Goal: Task Accomplishment & Management: Manage account settings

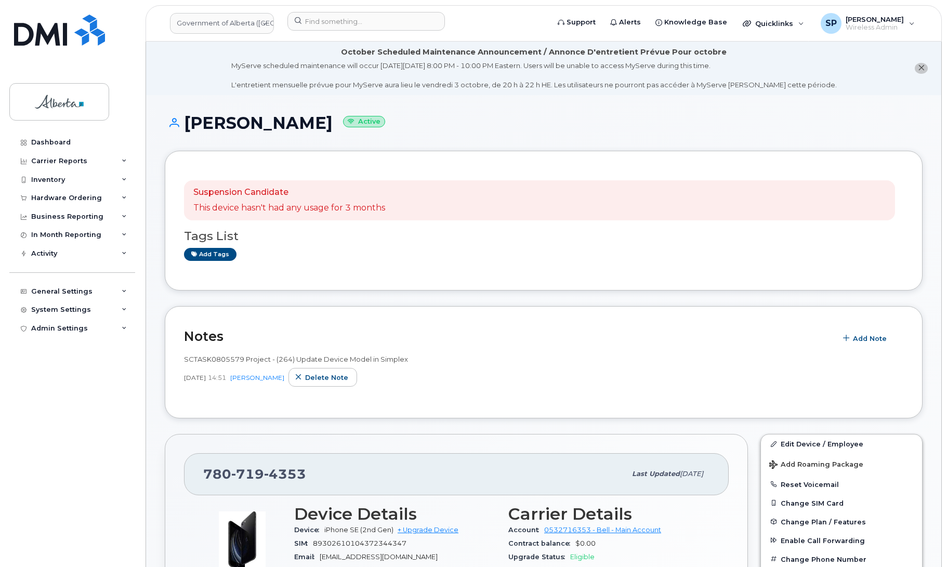
scroll to position [202, 0]
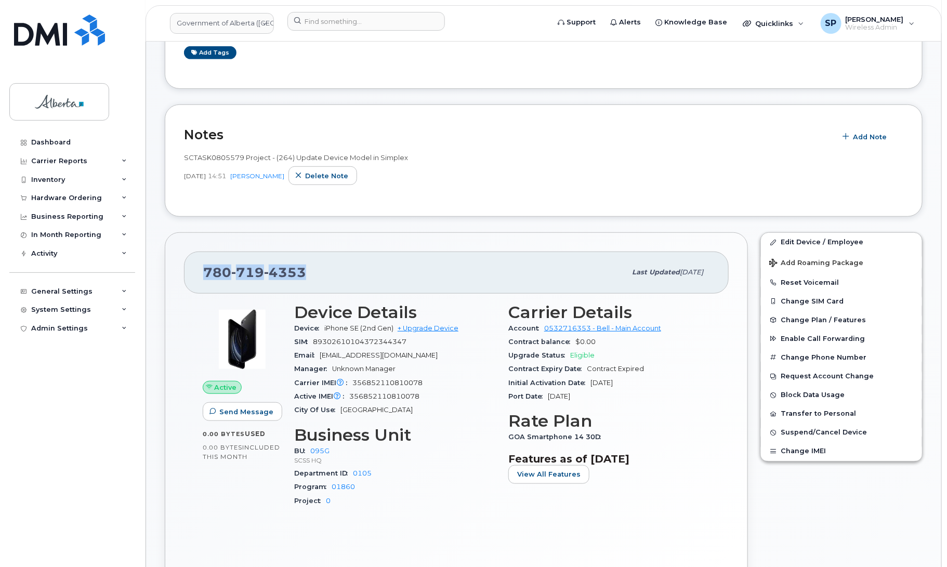
click at [313, 271] on div "780 719 4353" at bounding box center [414, 272] width 423 height 22
drag, startPoint x: 317, startPoint y: 272, endPoint x: 199, endPoint y: 268, distance: 118.1
click at [199, 268] on div "780 719 4353 Last updated Jul 25, 2025" at bounding box center [456, 273] width 545 height 42
copy span "780 719 4353"
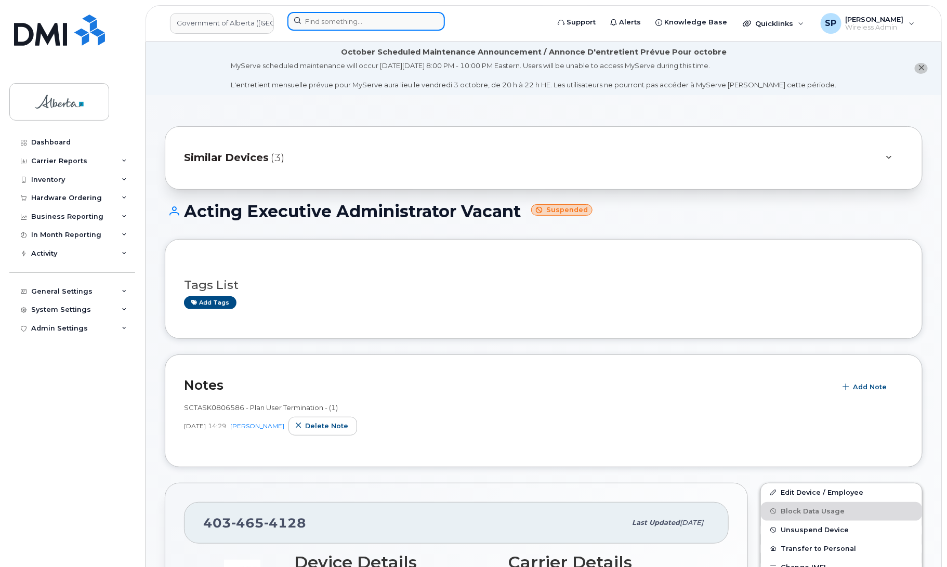
click at [406, 24] on input at bounding box center [365, 21] width 157 height 19
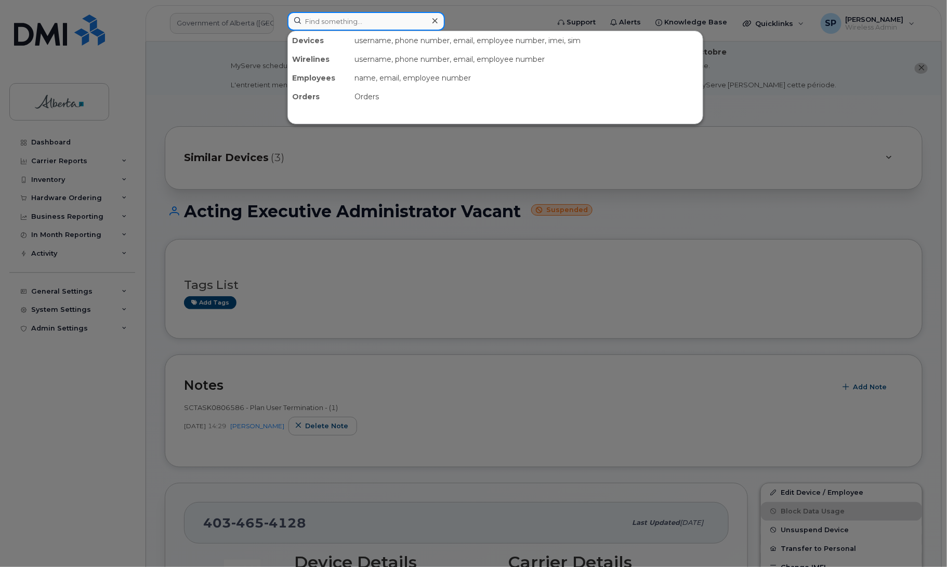
paste input "5879889649"
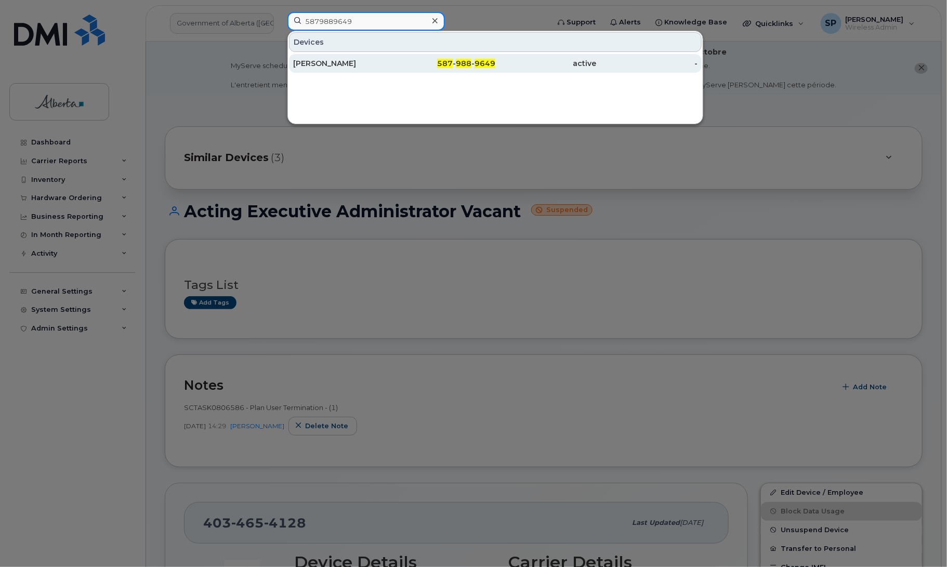
type input "5879889649"
click at [334, 65] on div "[PERSON_NAME]" at bounding box center [343, 63] width 101 height 10
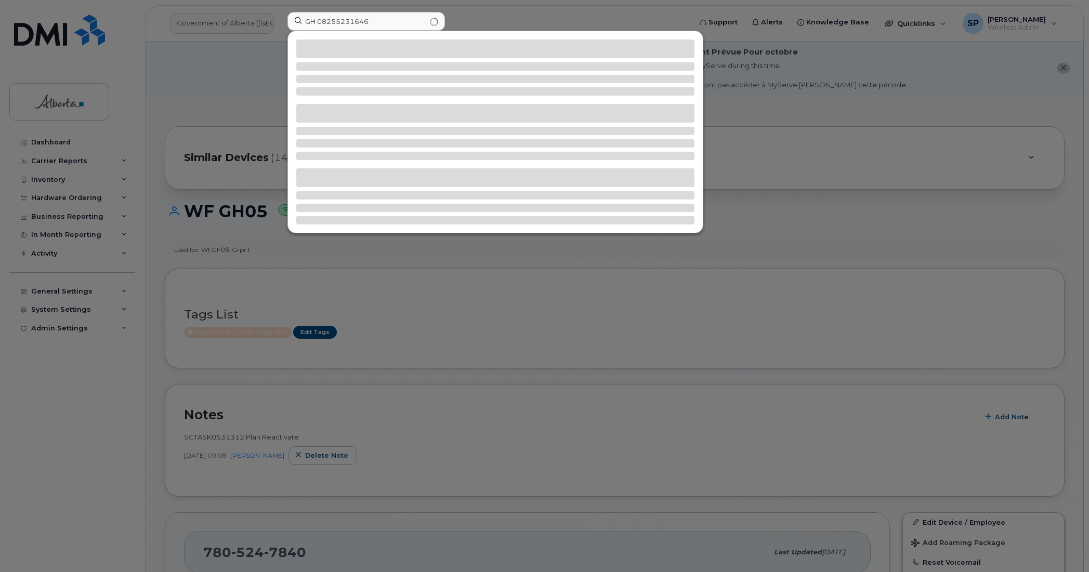
drag, startPoint x: 385, startPoint y: 21, endPoint x: 256, endPoint y: 21, distance: 128.9
click at [279, 21] on div "GH 08255231646" at bounding box center [485, 23] width 413 height 23
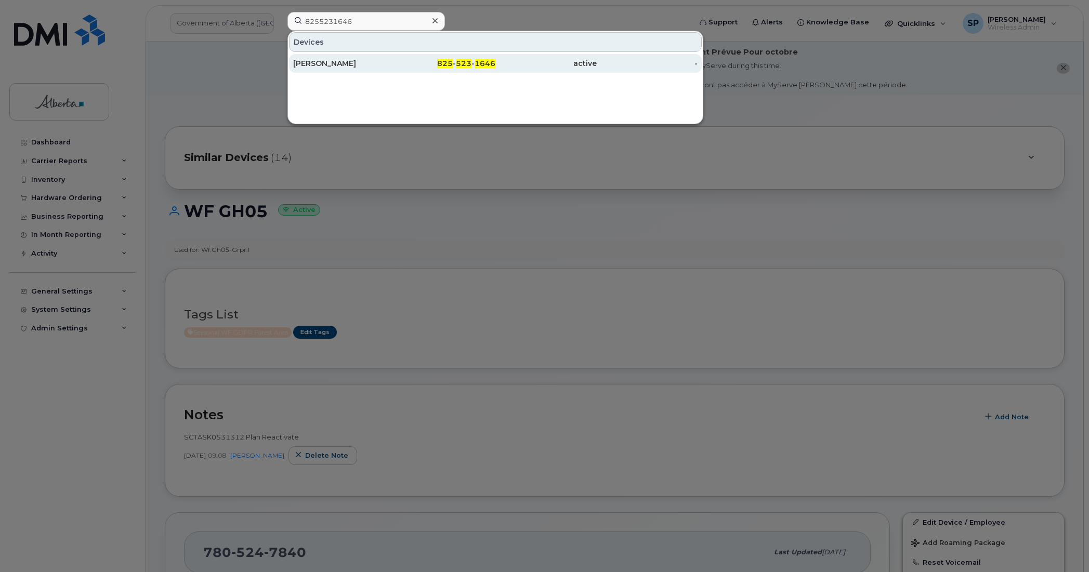
type input "8255231646"
click at [341, 65] on div "Shelley Valaire" at bounding box center [343, 63] width 101 height 10
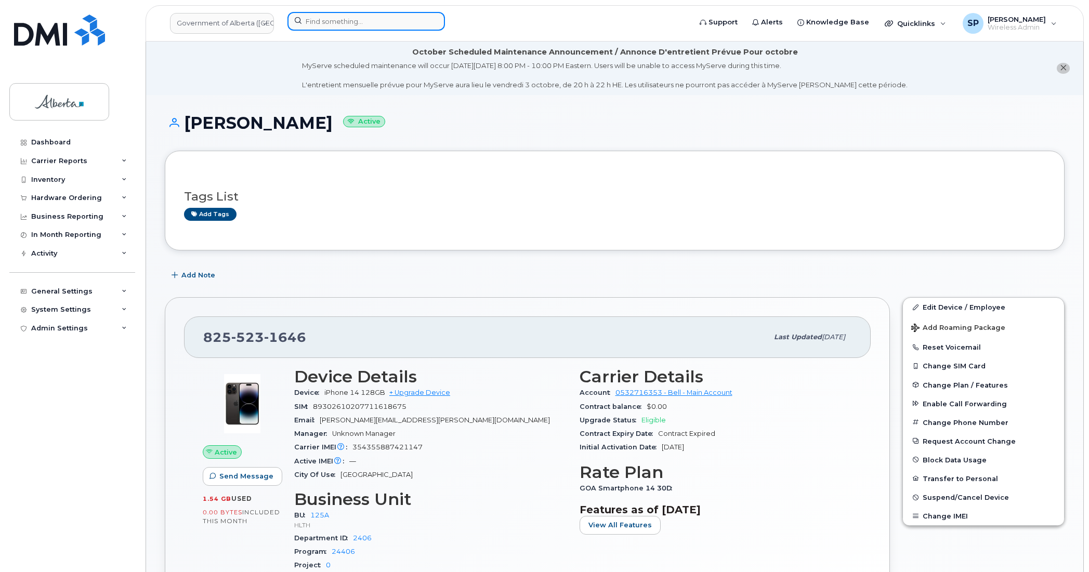
click at [362, 19] on input at bounding box center [365, 21] width 157 height 19
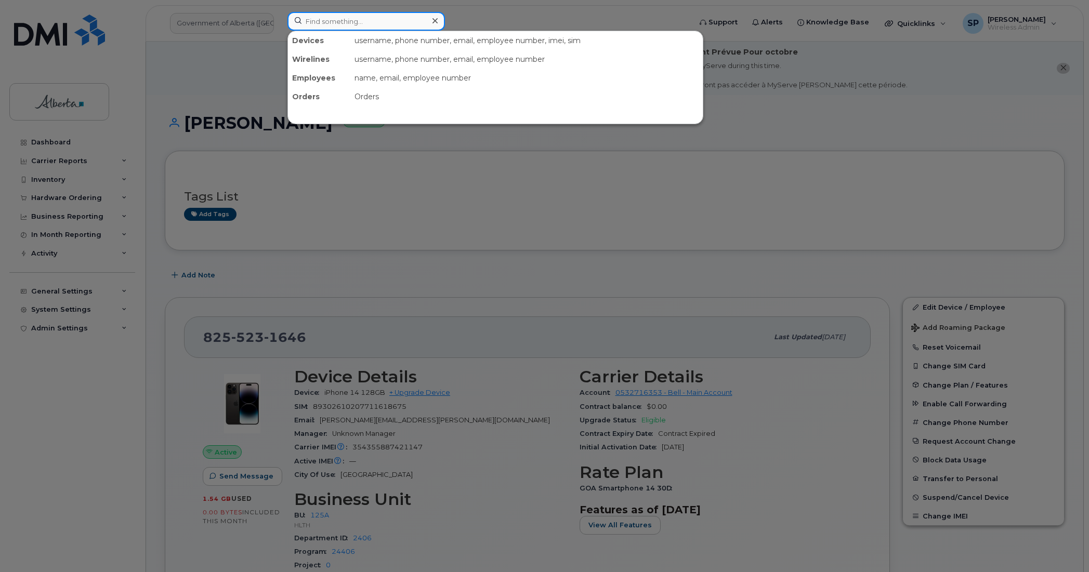
paste input "7802376578"
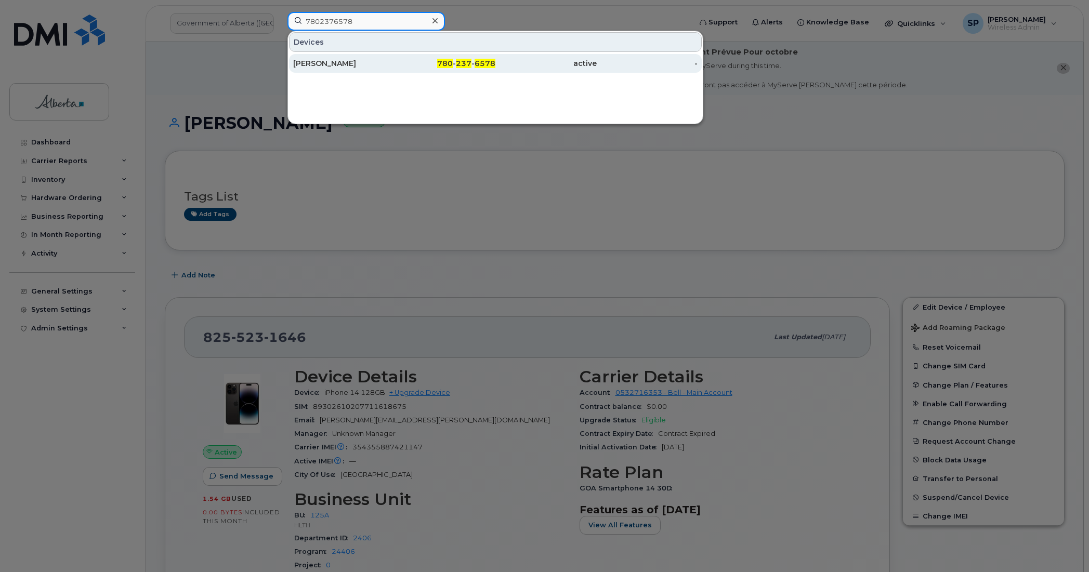
type input "7802376578"
click at [332, 64] on div "Marnie Mills" at bounding box center [343, 63] width 101 height 10
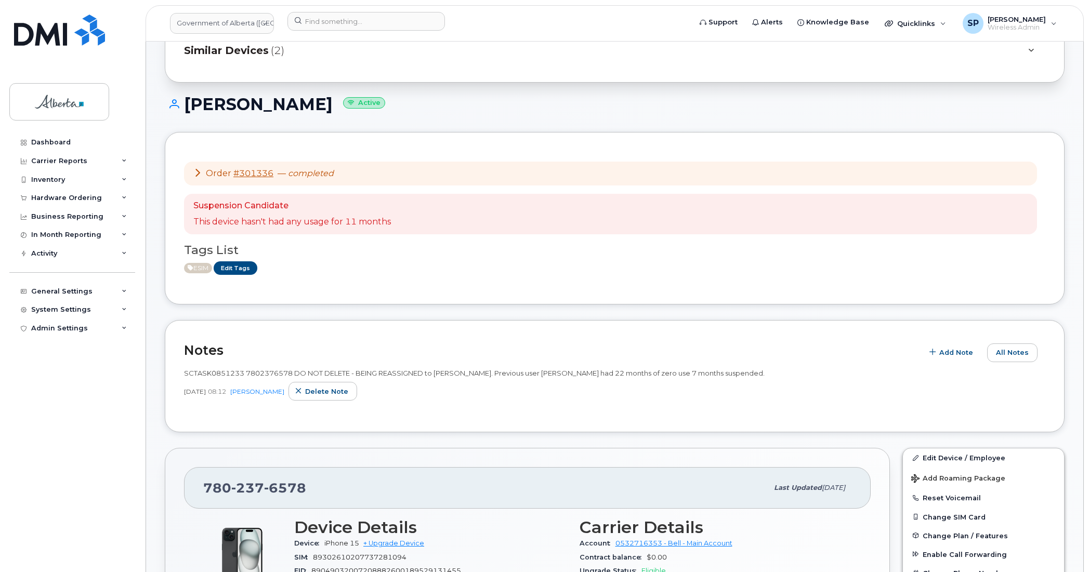
scroll to position [123, 0]
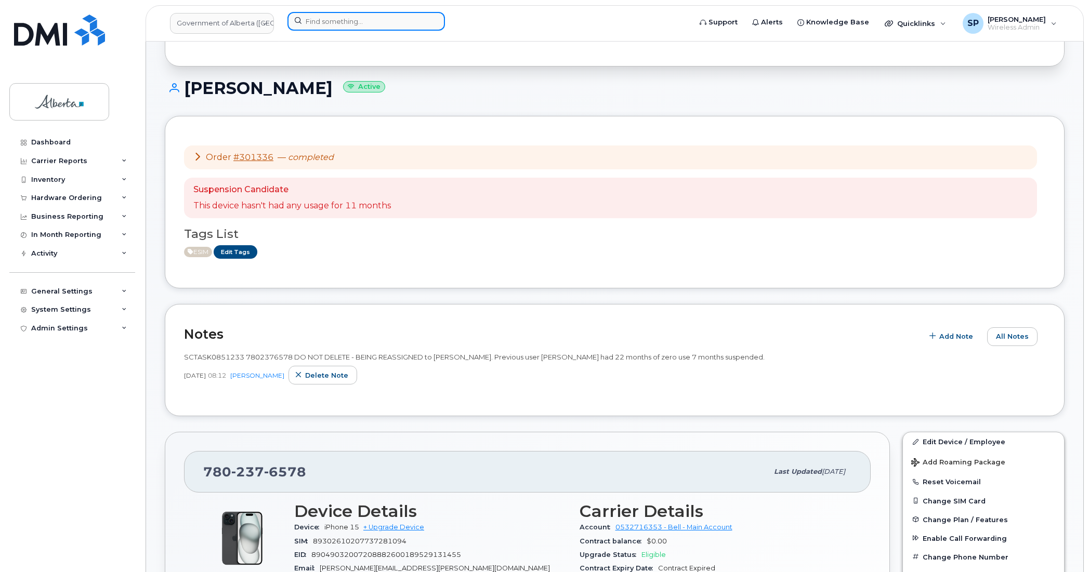
click at [380, 18] on input at bounding box center [365, 21] width 157 height 19
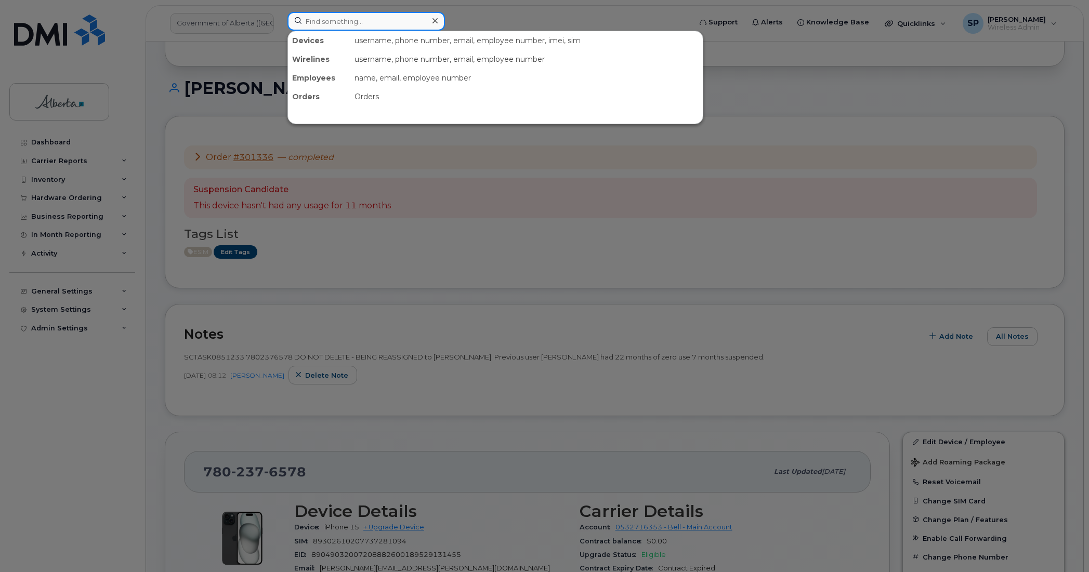
paste input "7807177160"
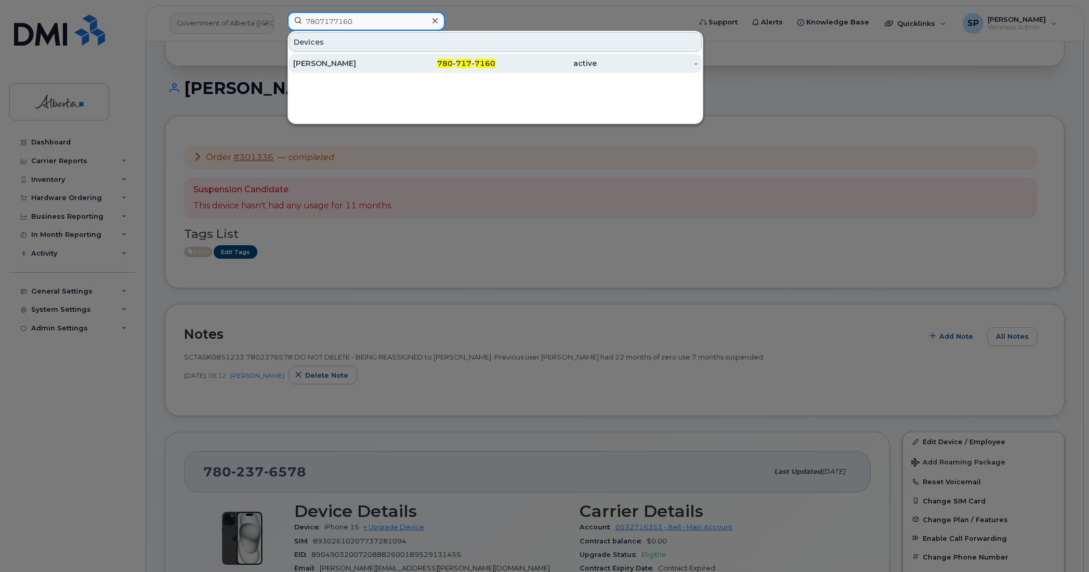
type input "7807177160"
click at [349, 61] on div "[PERSON_NAME]" at bounding box center [343, 63] width 101 height 10
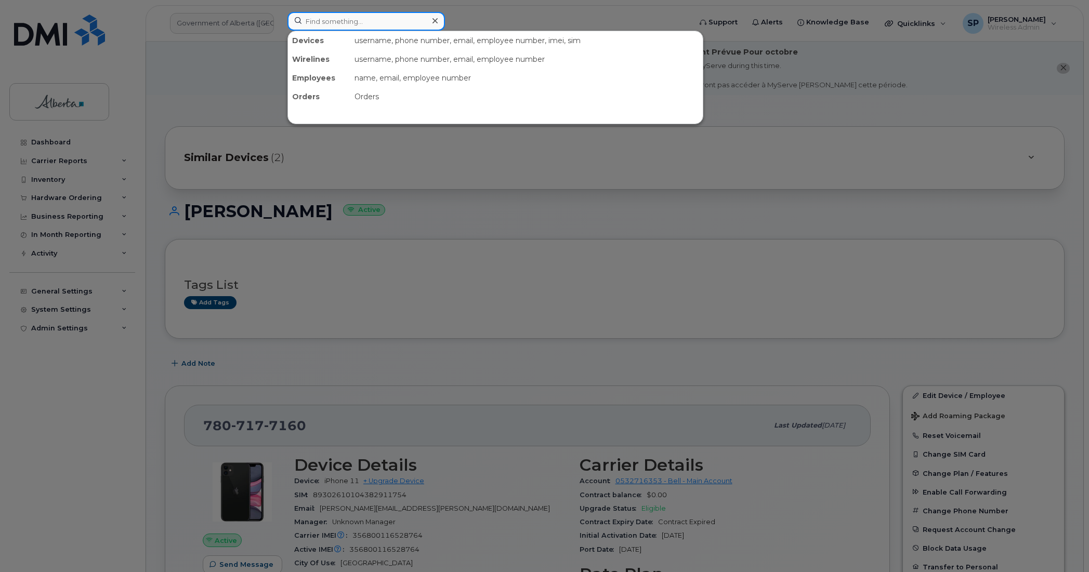
click at [345, 21] on input at bounding box center [365, 21] width 157 height 19
paste input "5879889649"
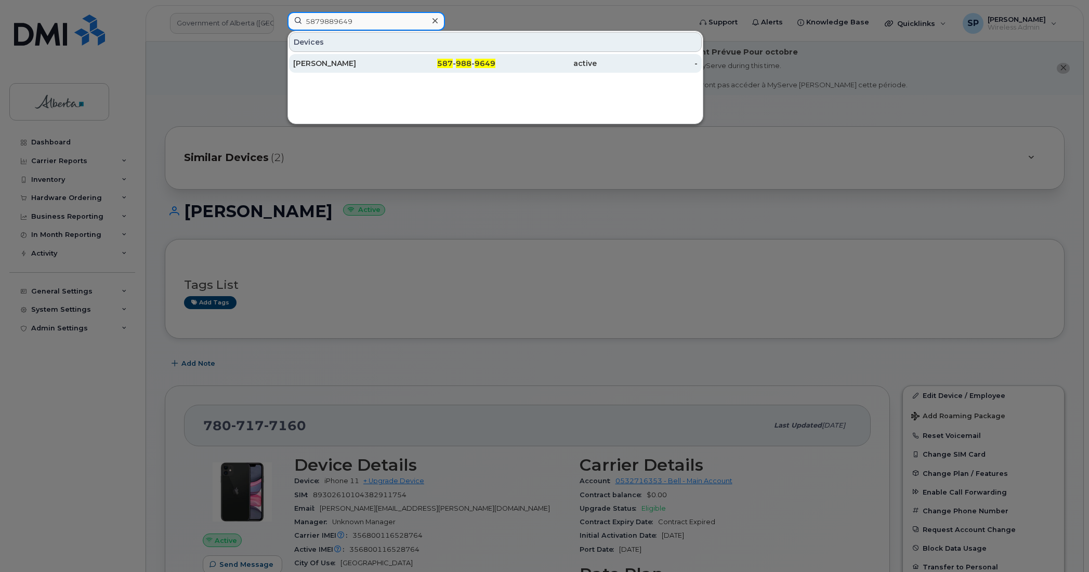
type input "5879889649"
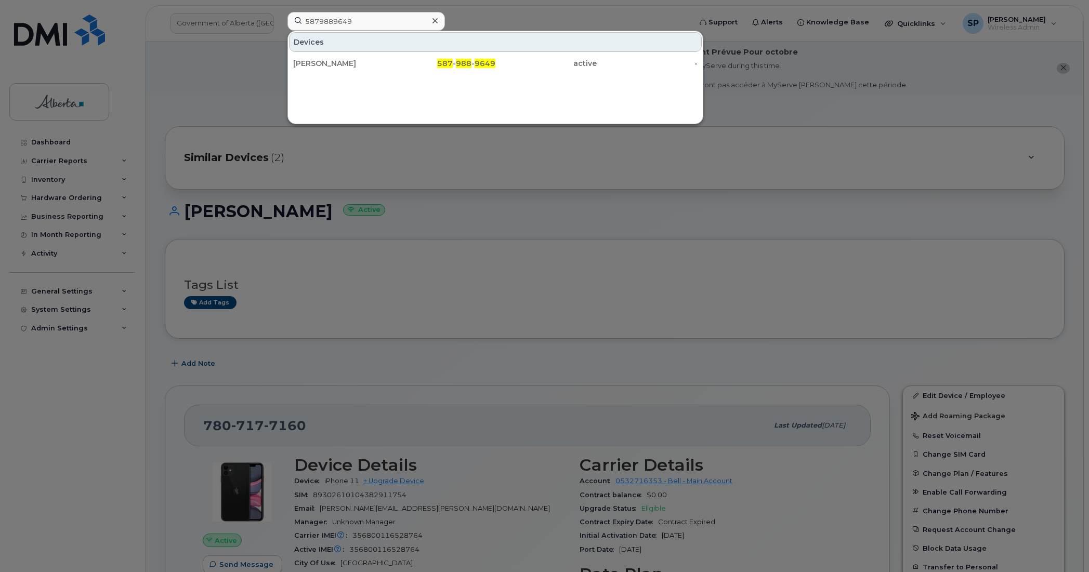
drag, startPoint x: 332, startPoint y: 63, endPoint x: 332, endPoint y: 113, distance: 49.9
click at [332, 63] on div "[PERSON_NAME]" at bounding box center [343, 63] width 101 height 10
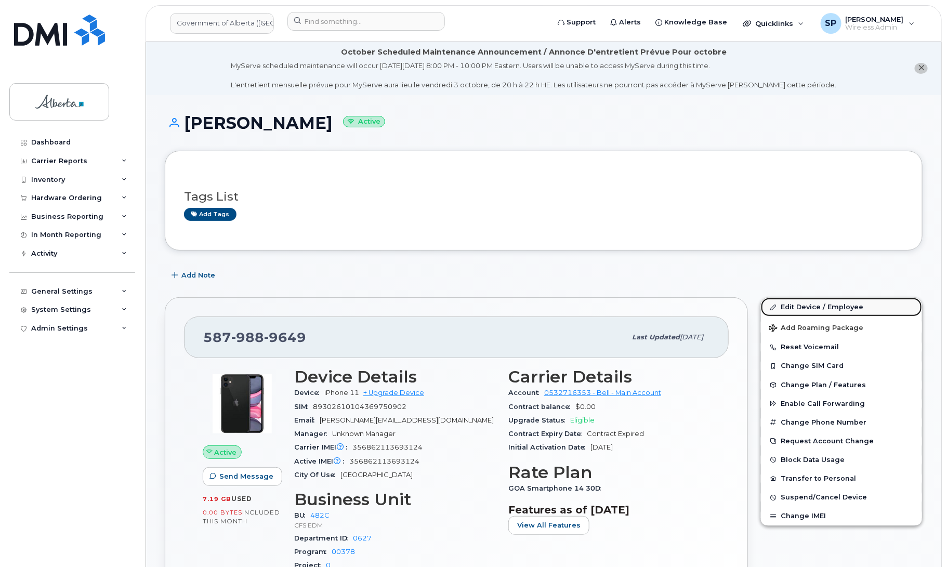
click at [827, 308] on link "Edit Device / Employee" at bounding box center [841, 307] width 161 height 19
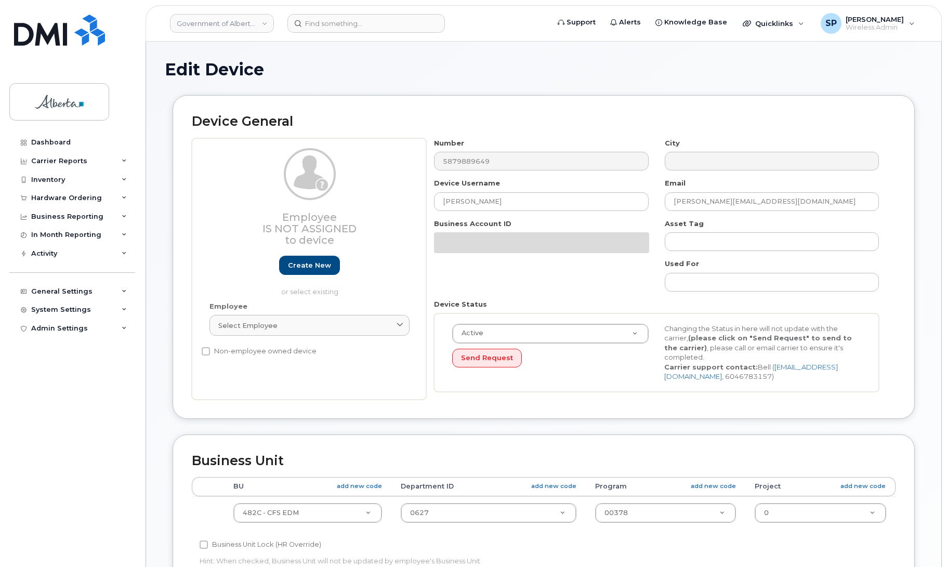
select select "4749733"
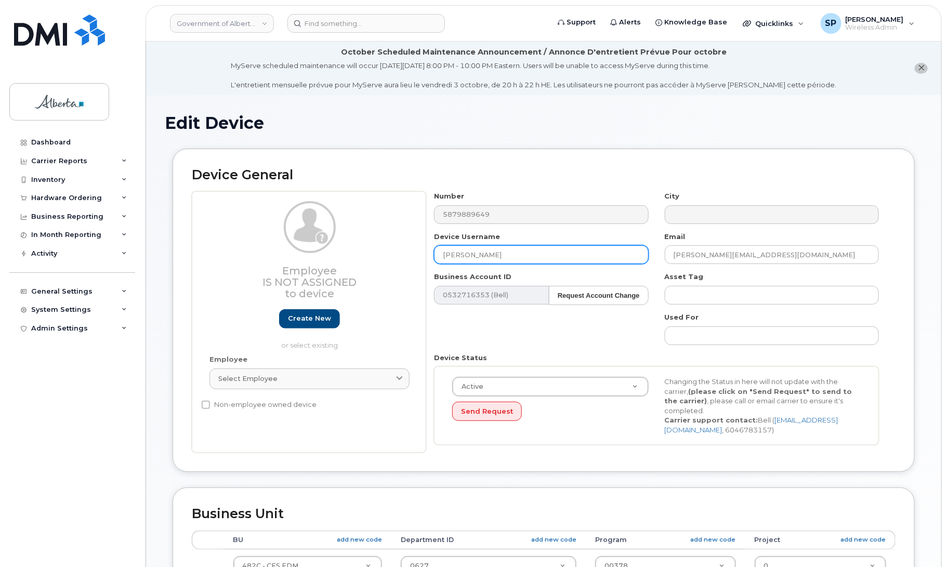
drag, startPoint x: 502, startPoint y: 257, endPoint x: 378, endPoint y: 268, distance: 124.7
click at [378, 268] on div "Employee Is not assigned to device Create new or select existing Employee Selec…" at bounding box center [544, 321] width 704 height 261
type input "Repurpose Edmonton"
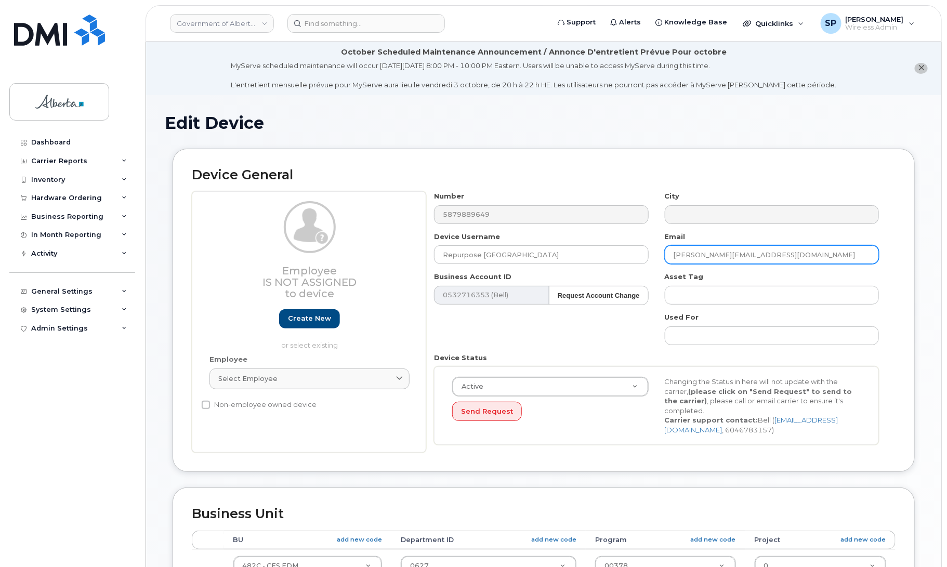
drag, startPoint x: 770, startPoint y: 255, endPoint x: 660, endPoint y: 273, distance: 111.8
click at [660, 273] on div "Number 5879889649 City Device Username Repurpose Edmonton Email Loren.Wog@gov.a…" at bounding box center [656, 321] width 461 height 261
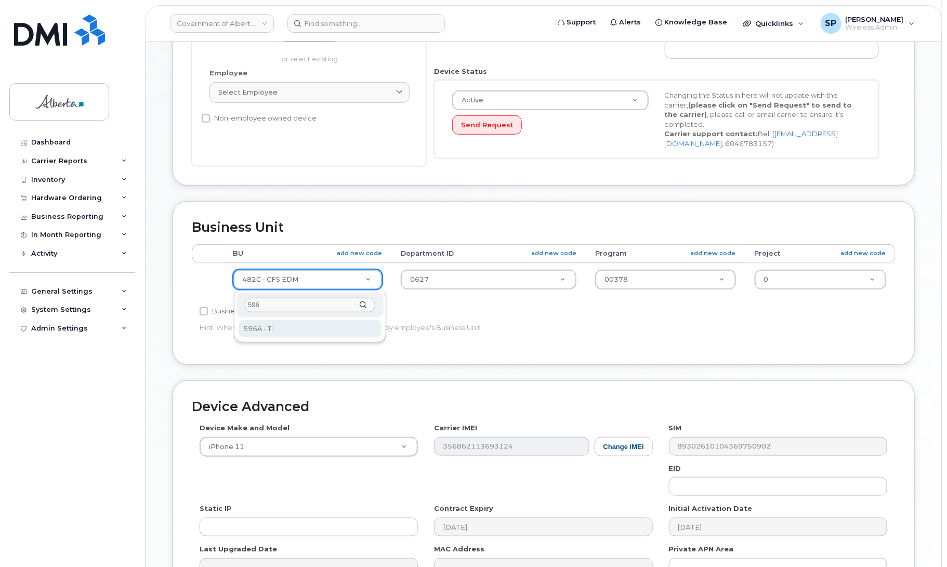
type input "596"
select select "4797729"
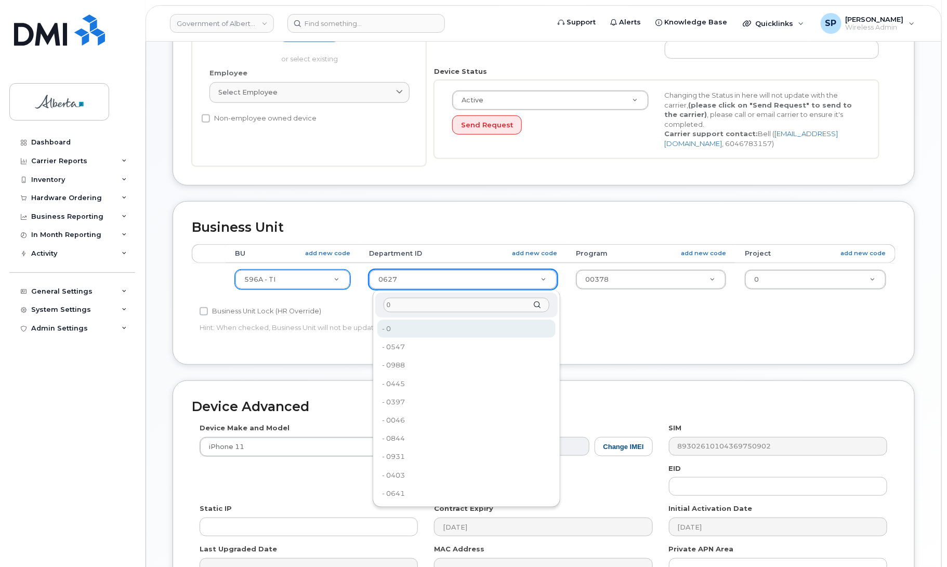
type input "0"
type input "4806341"
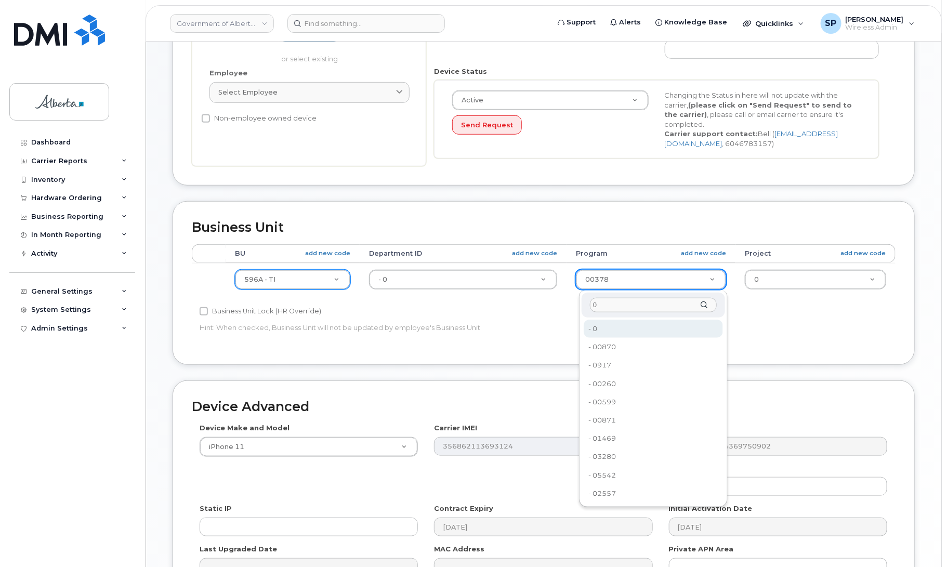
type input "0"
type input "4806366"
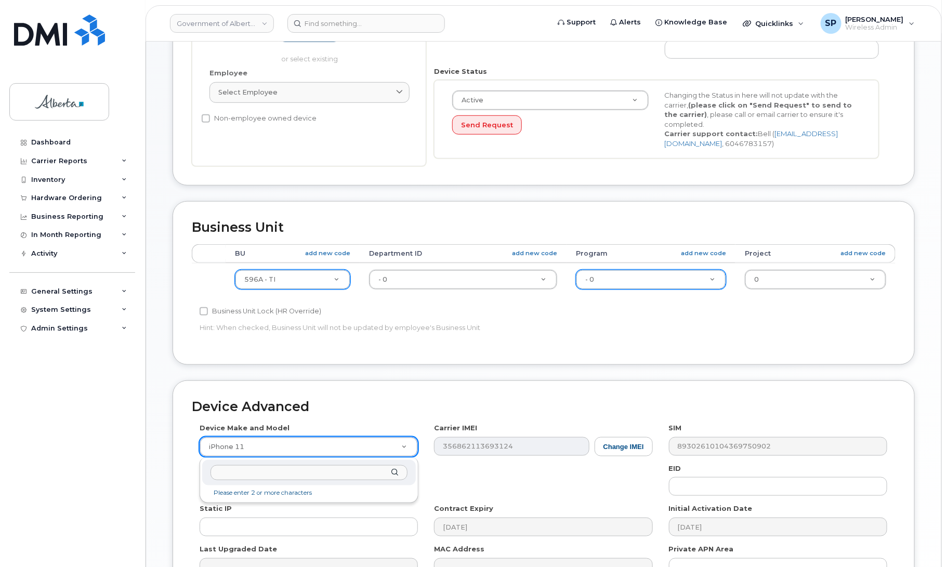
drag, startPoint x: 257, startPoint y: 450, endPoint x: 163, endPoint y: 457, distance: 94.9
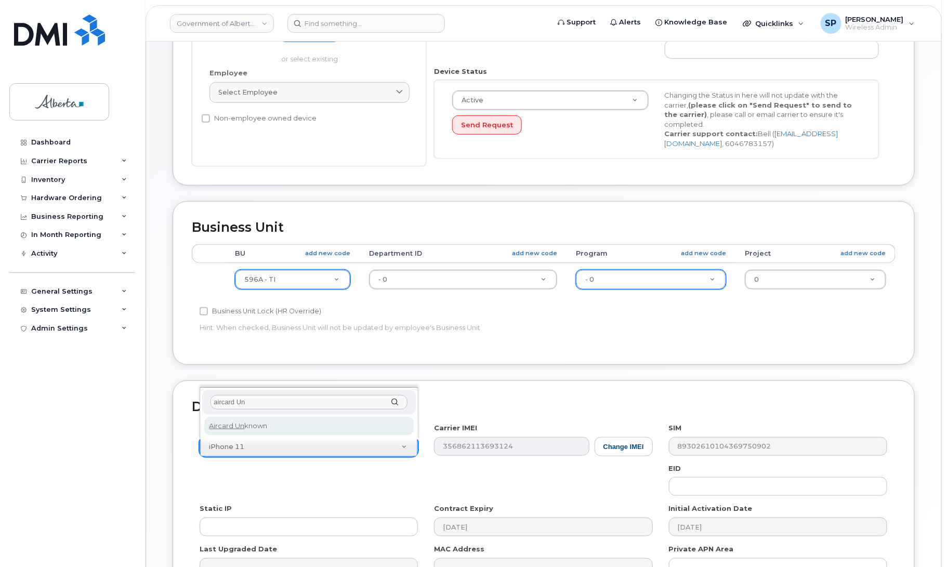
type input "aircard Un"
select select "971"
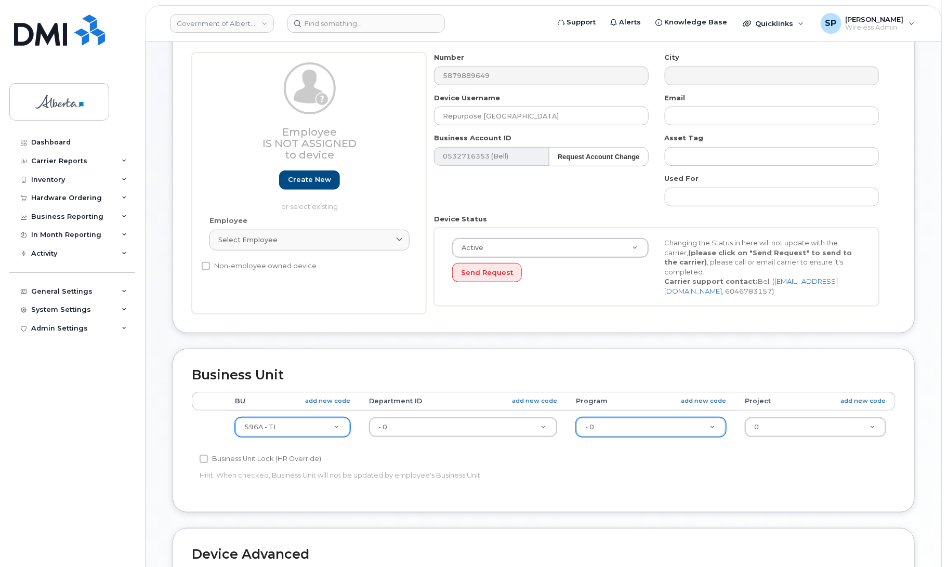
scroll to position [412, 0]
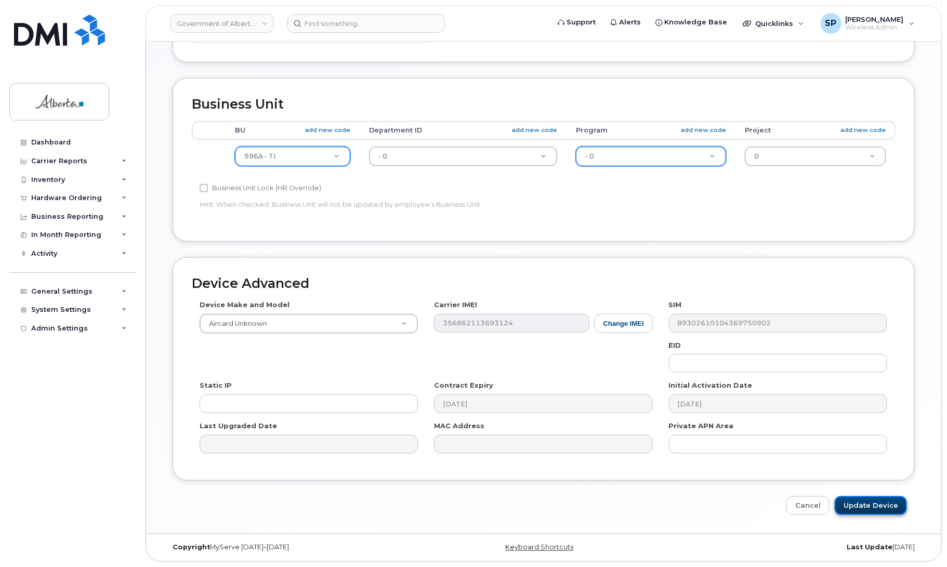
click at [884, 505] on input "Update Device" at bounding box center [871, 505] width 72 height 19
type input "Saving..."
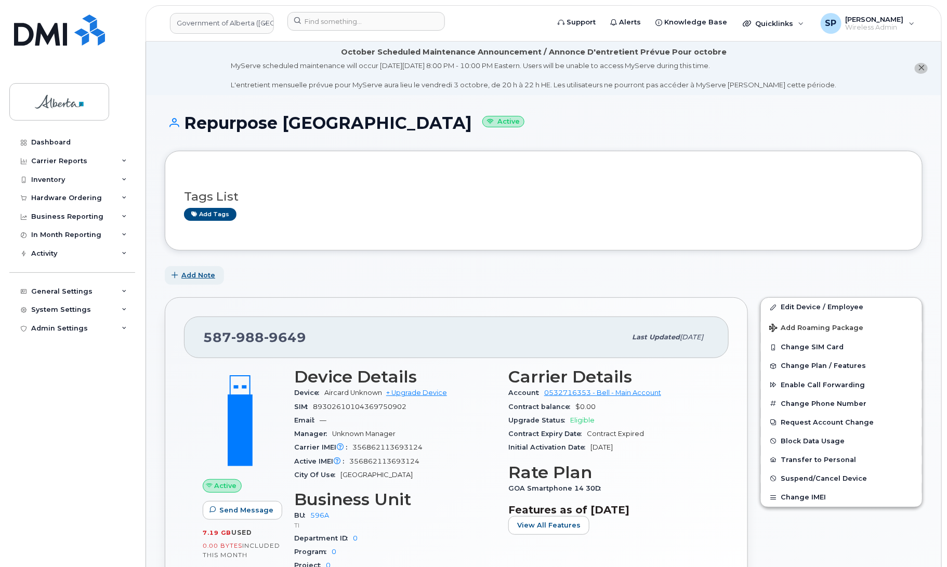
click at [206, 279] on span "Add Note" at bounding box center [198, 275] width 34 height 10
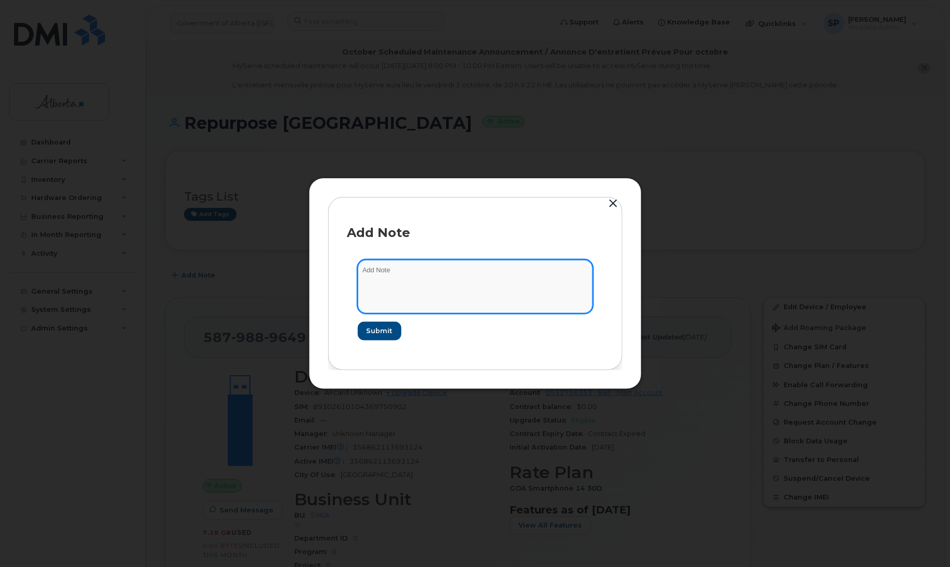
click at [422, 281] on textarea at bounding box center [475, 286] width 235 height 53
paste textarea "SCTASK0856823 Plan User Termination - (1) Cancel 5879889649 Repurpose Edmonton"
type textarea "SCTASK0856823 Plan User Termination - (1) Cancel 5879889649 Repurpose Edmonton"
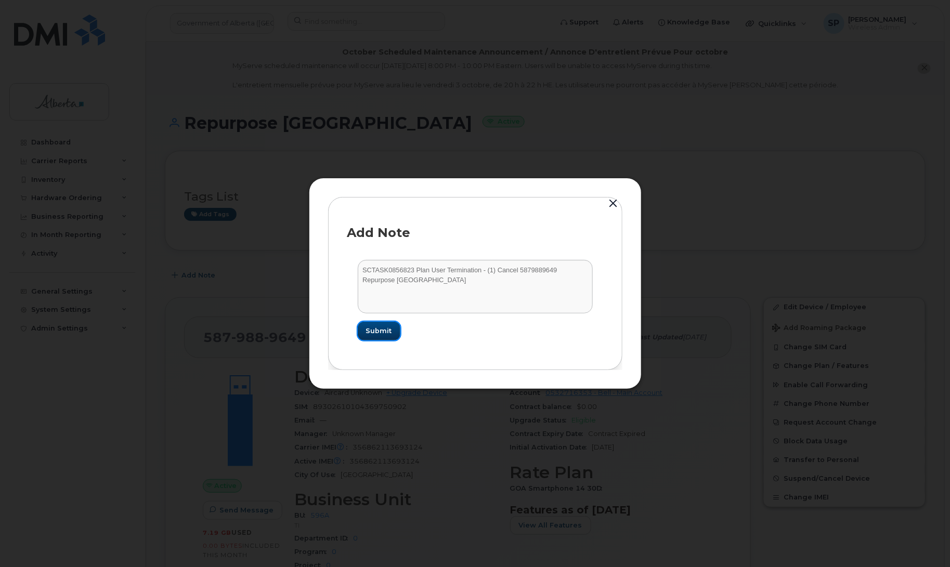
click at [376, 334] on span "Submit" at bounding box center [379, 331] width 26 height 10
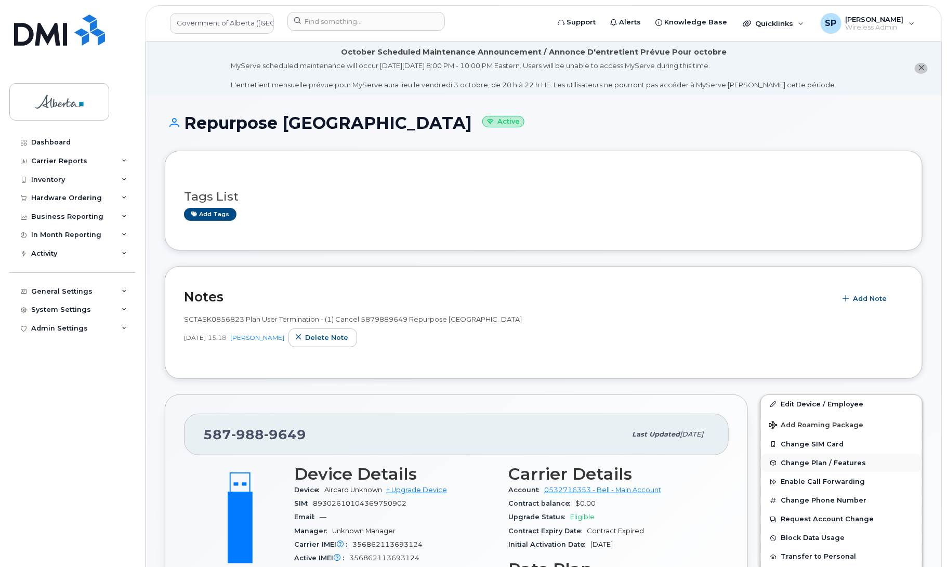
click at [796, 464] on span "Change Plan / Features" at bounding box center [823, 463] width 85 height 8
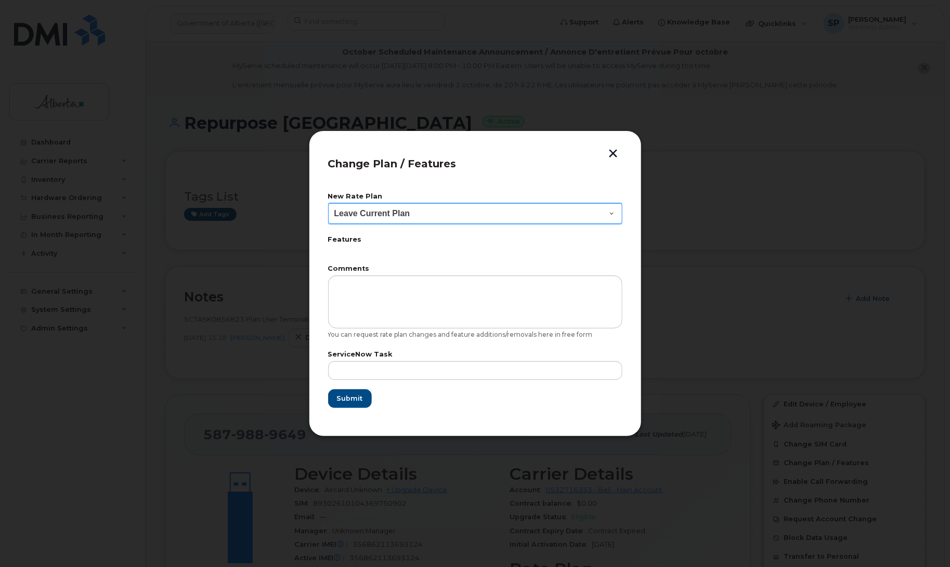
click at [410, 216] on select "Leave Current Plan GOA Data plan 9 30 d GOA–Unlimited Data Plan 9" at bounding box center [475, 213] width 294 height 21
select select "1790211"
click at [328, 203] on select "Leave Current Plan GOA Data plan 9 30 d GOA–Unlimited Data Plan 9" at bounding box center [475, 213] width 294 height 21
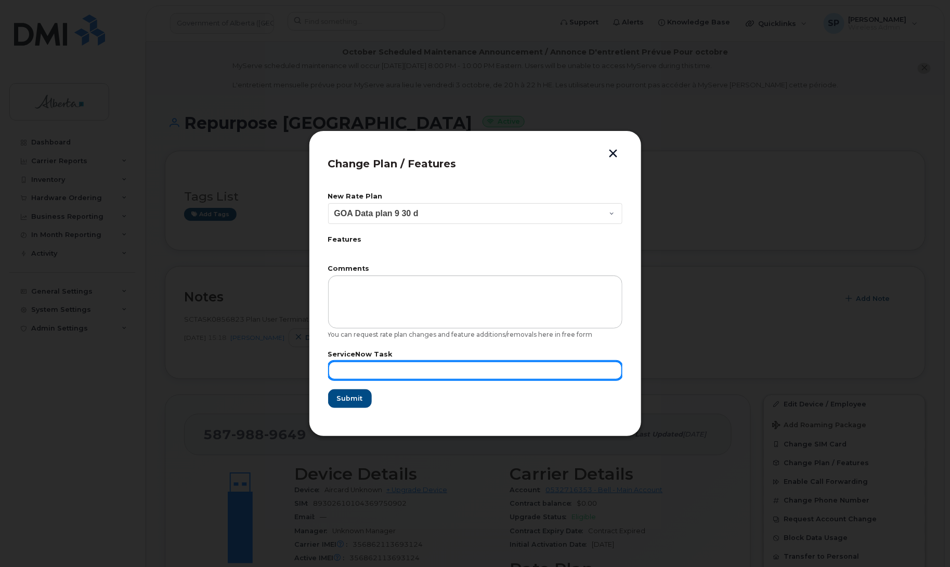
click at [400, 364] on input "text" at bounding box center [475, 370] width 294 height 19
paste input "SCTASK0856823"
type input "SCTASK0856823"
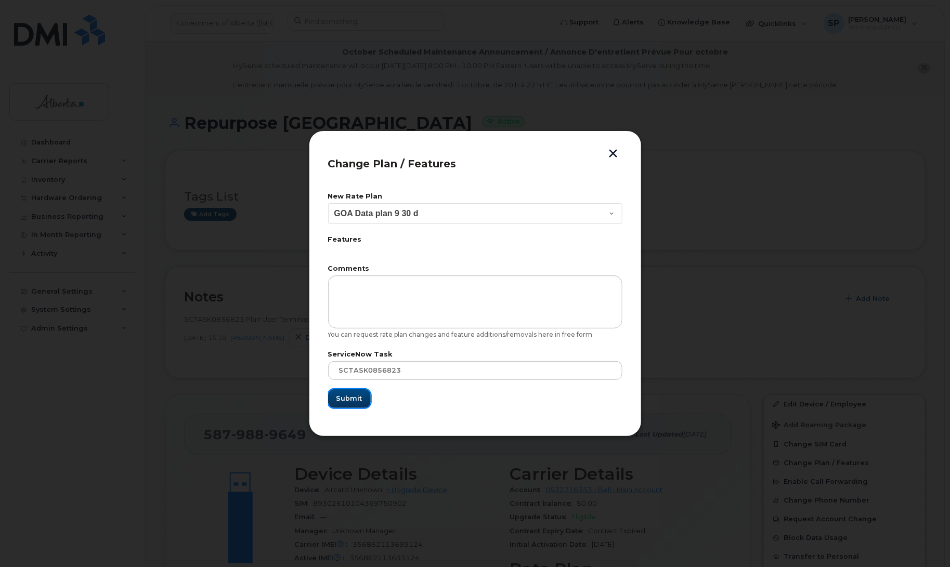
click at [349, 398] on span "Submit" at bounding box center [349, 398] width 26 height 10
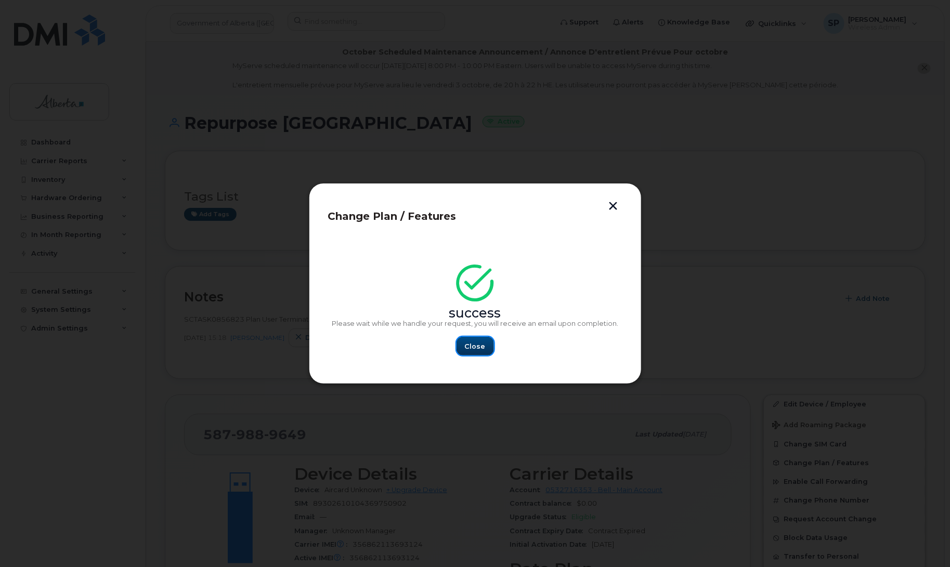
click at [476, 344] on span "Close" at bounding box center [475, 346] width 21 height 10
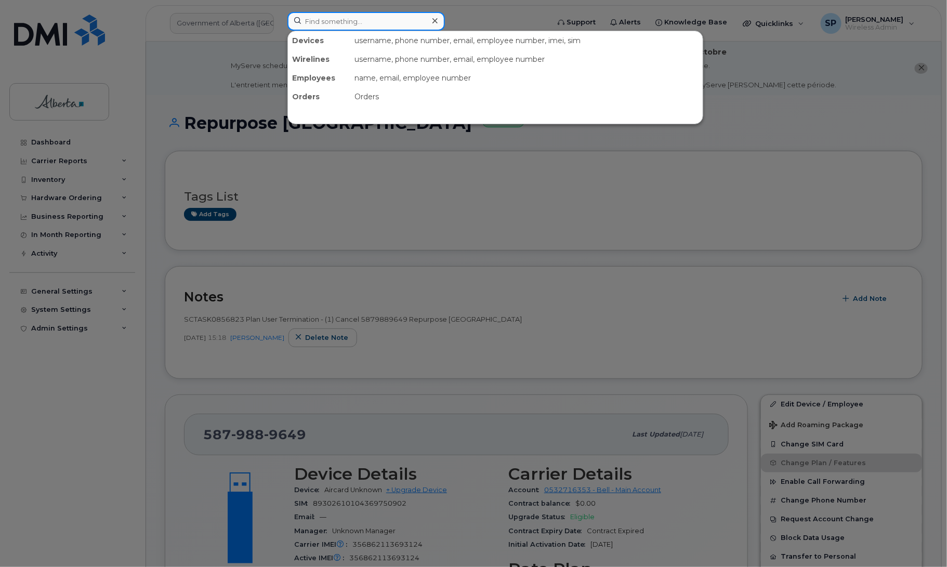
click at [382, 23] on input at bounding box center [365, 21] width 157 height 19
paste input "4032977441"
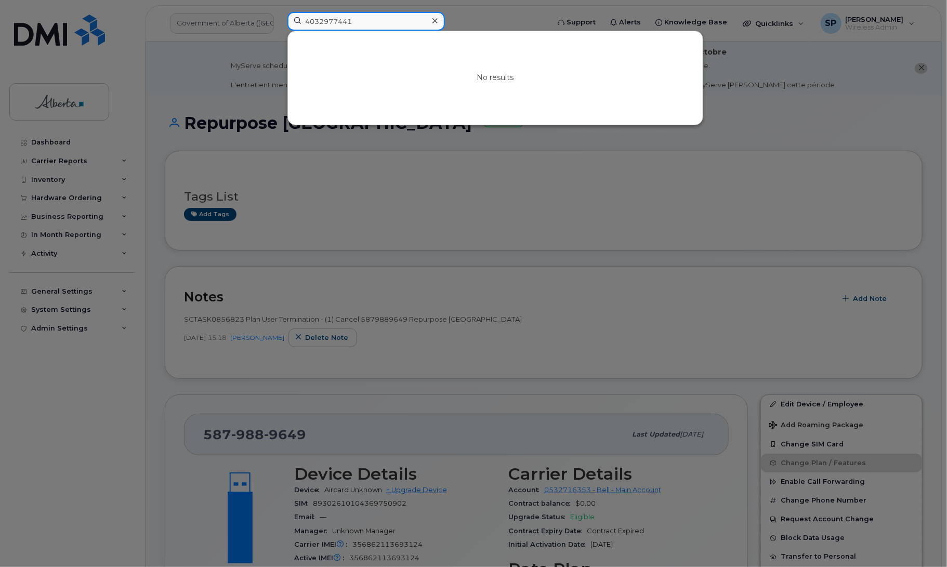
drag, startPoint x: 351, startPoint y: 21, endPoint x: 261, endPoint y: 24, distance: 89.4
click at [279, 24] on div "4032977441 No results" at bounding box center [414, 23] width 271 height 23
paste input "5872201654"
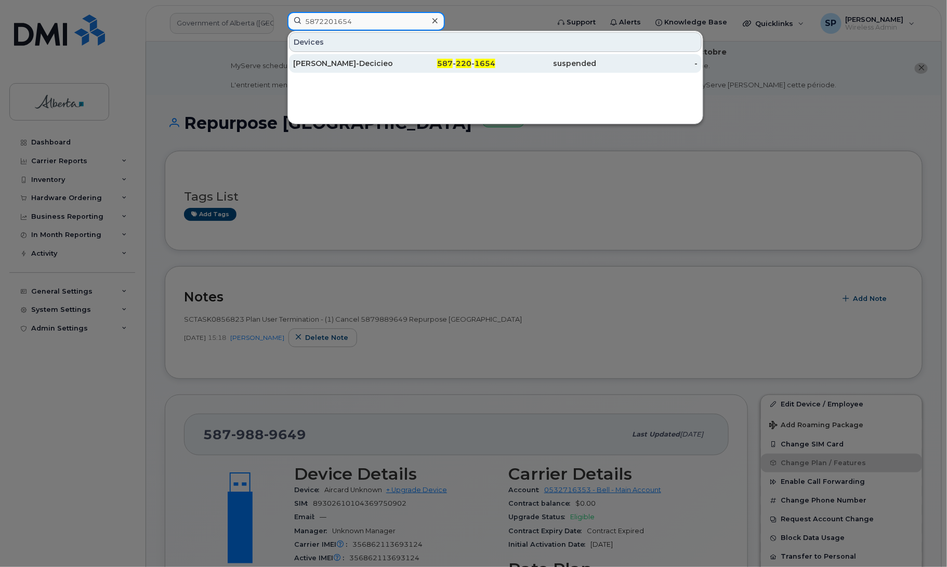
type input "5872201654"
click at [360, 64] on div "Nailah Gordon-Decicieo" at bounding box center [343, 63] width 101 height 10
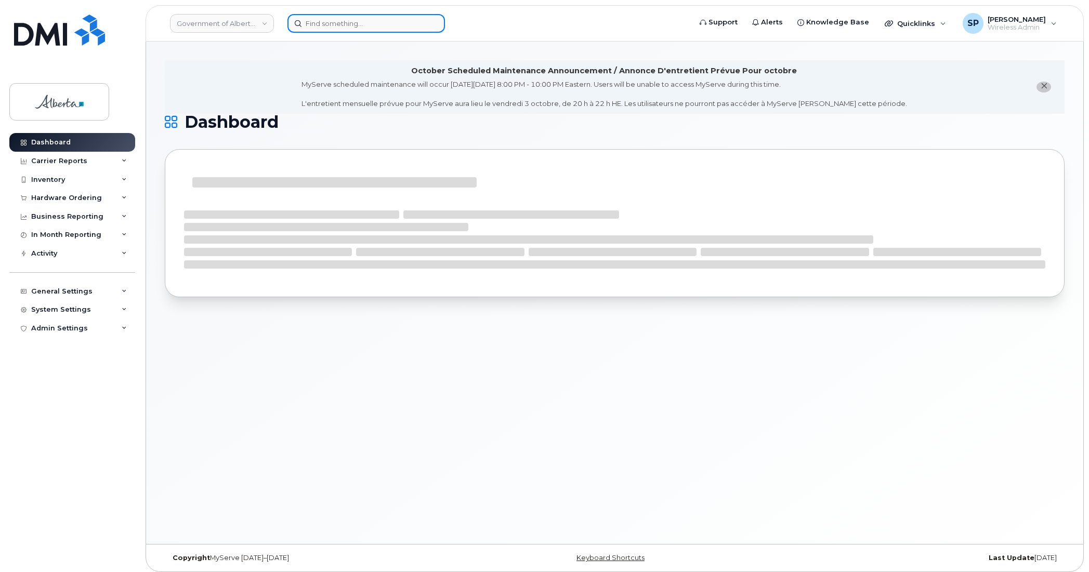
click at [375, 20] on input at bounding box center [365, 23] width 157 height 19
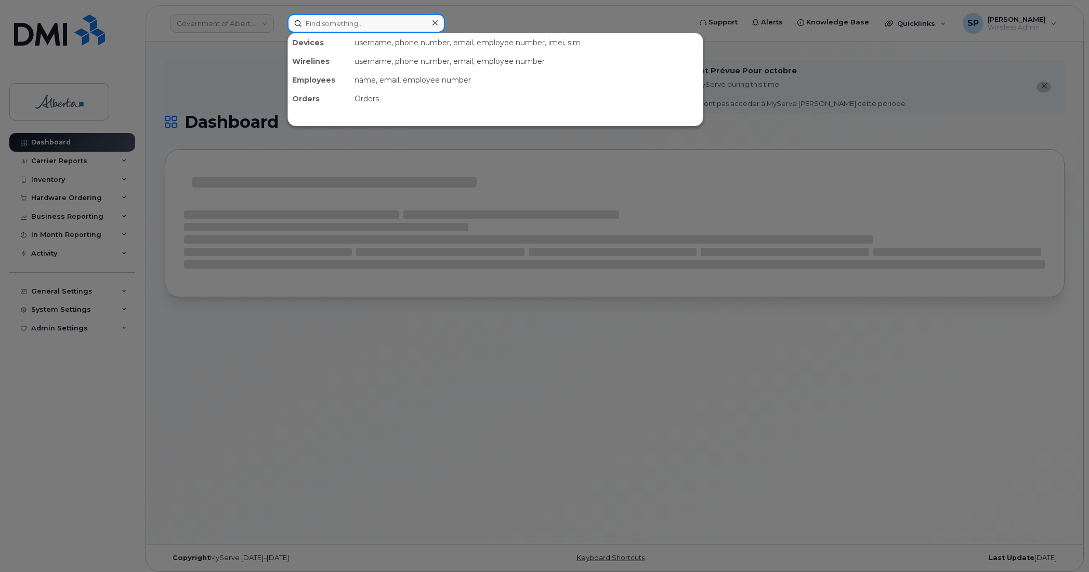
paste input "7802898196"
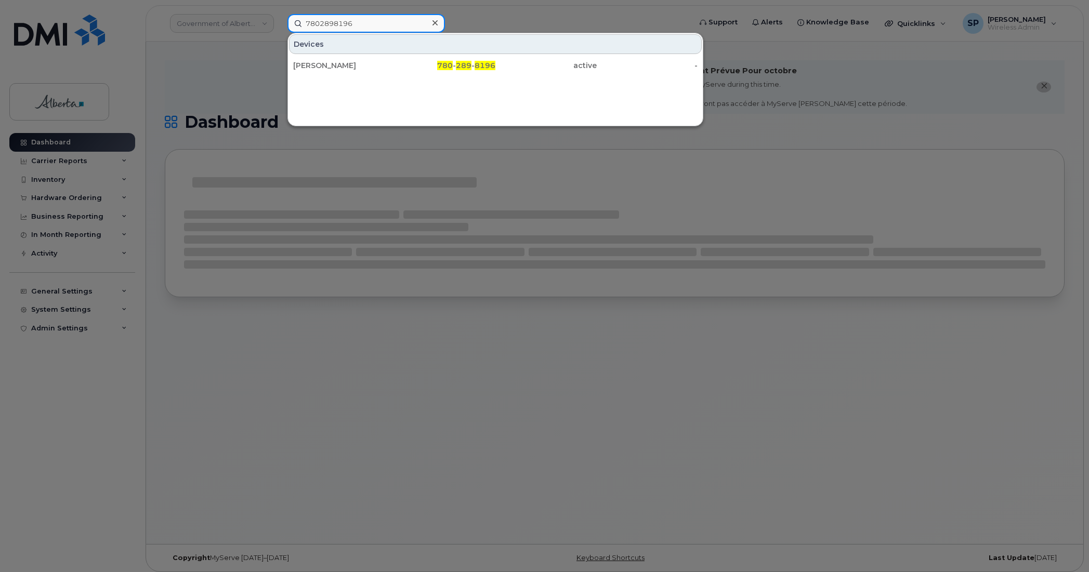
drag, startPoint x: 310, startPoint y: 19, endPoint x: 269, endPoint y: 17, distance: 40.6
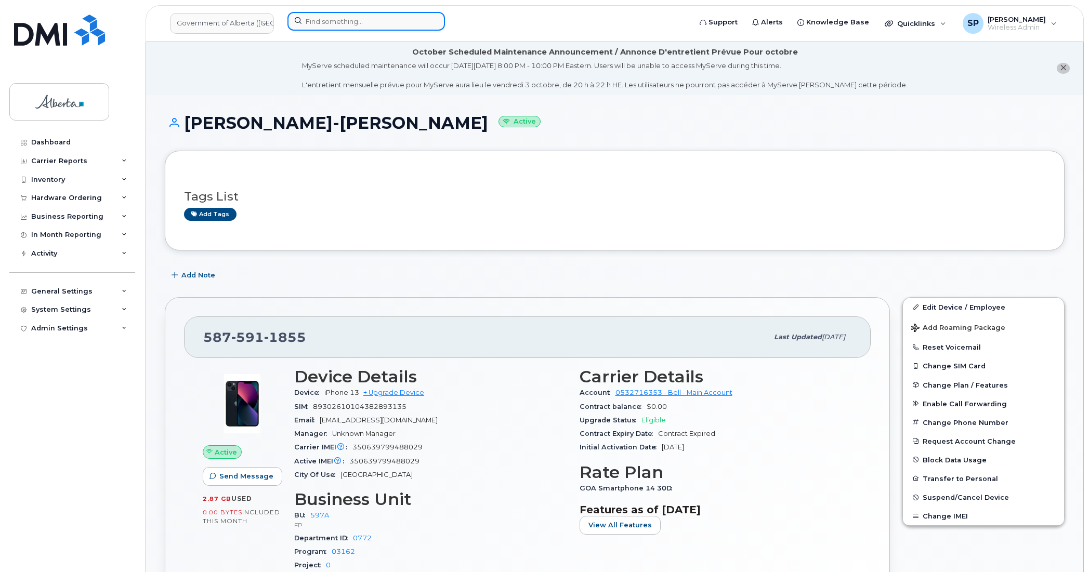
click at [366, 16] on input at bounding box center [365, 21] width 157 height 19
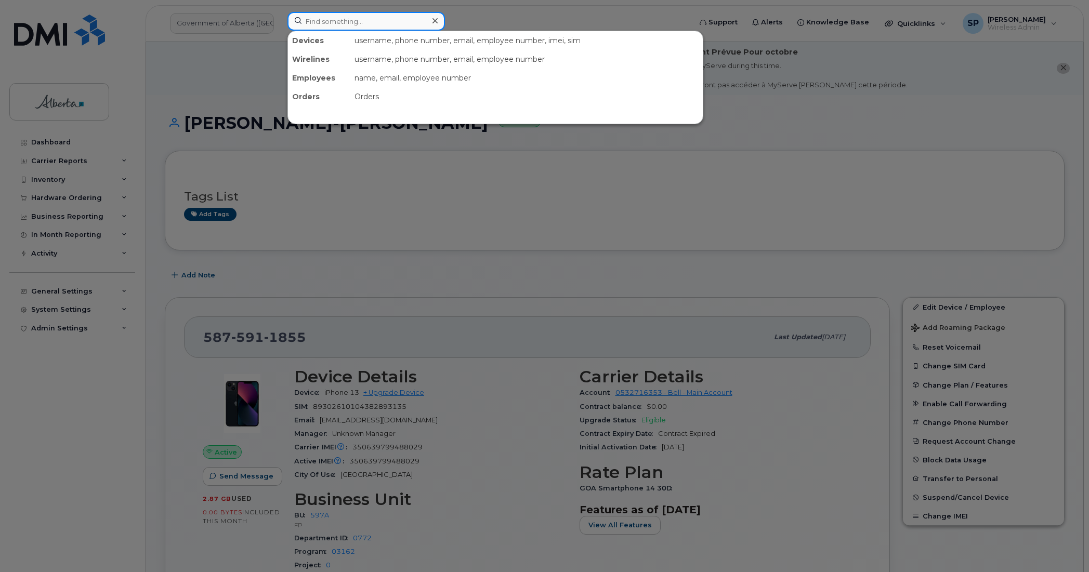
paste input "5875913196"
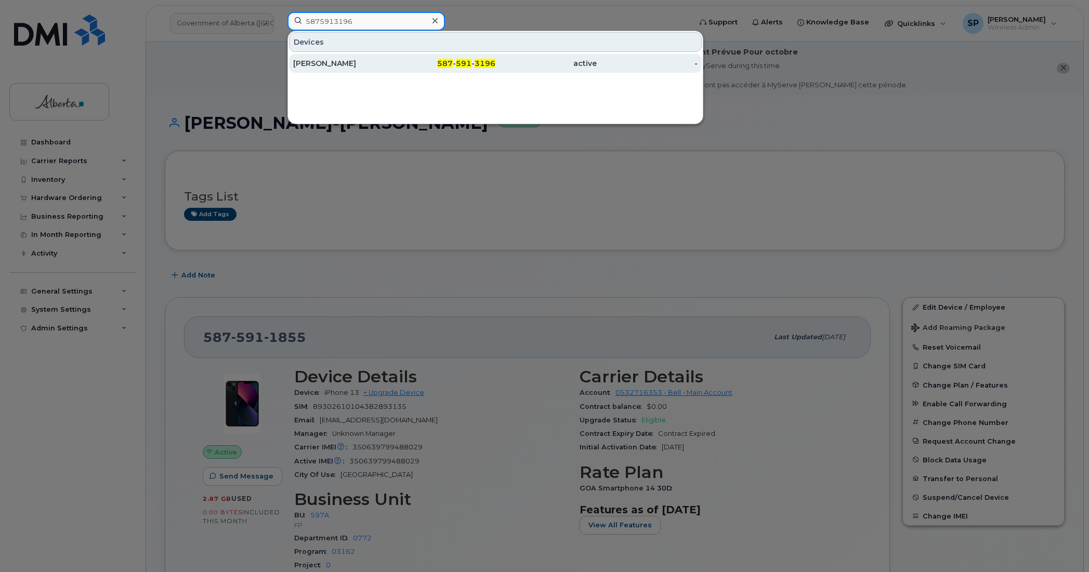
type input "5875913196"
click at [351, 63] on div "[PERSON_NAME]" at bounding box center [343, 63] width 101 height 10
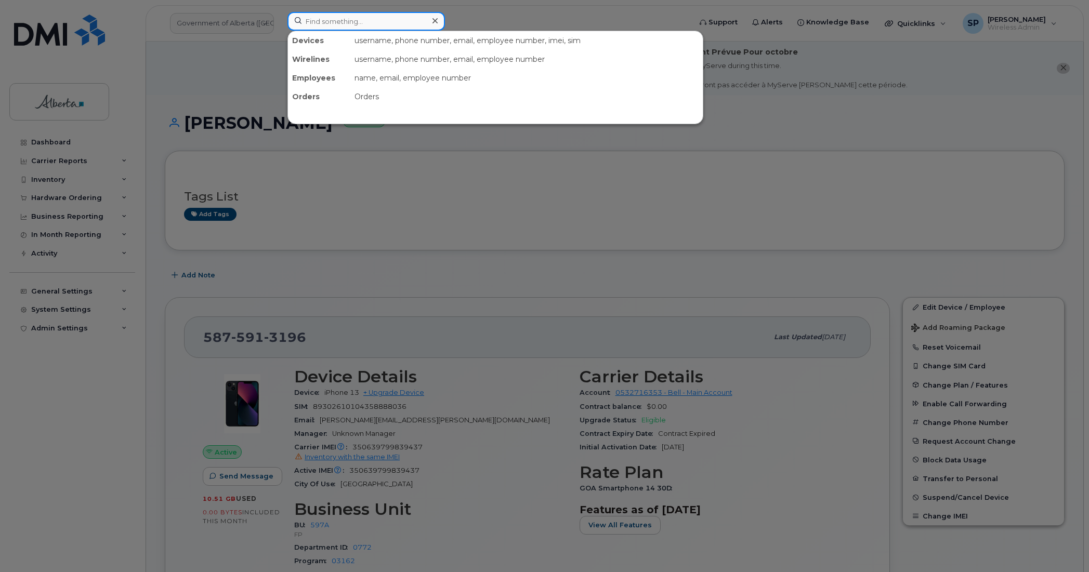
click at [302, 19] on input at bounding box center [365, 21] width 157 height 19
paste input "4038358151"
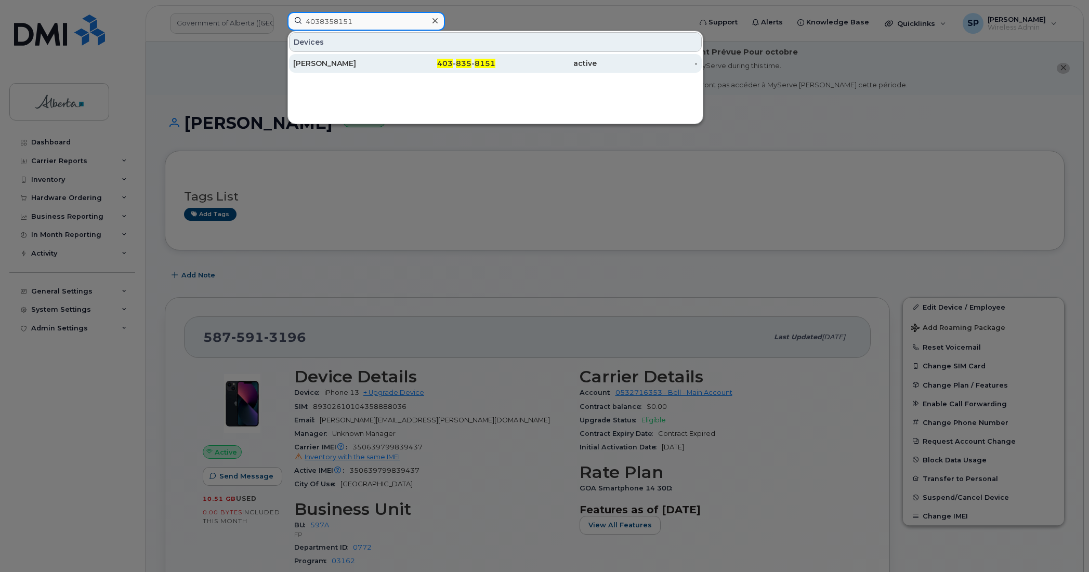
type input "4038358151"
click at [328, 66] on div "Elizabeth Brooks" at bounding box center [343, 63] width 101 height 10
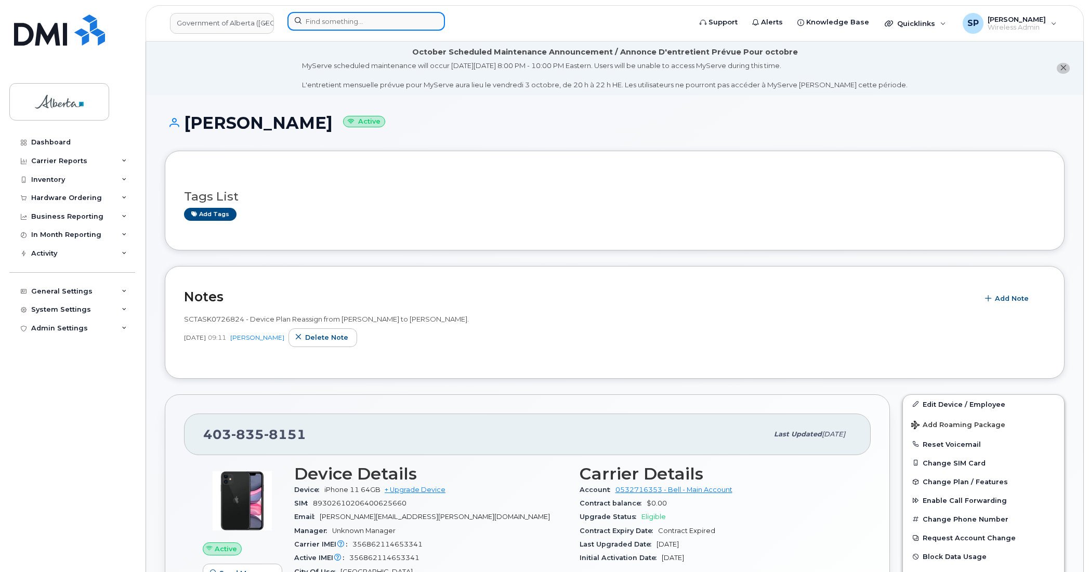
click at [347, 24] on input at bounding box center [365, 21] width 157 height 19
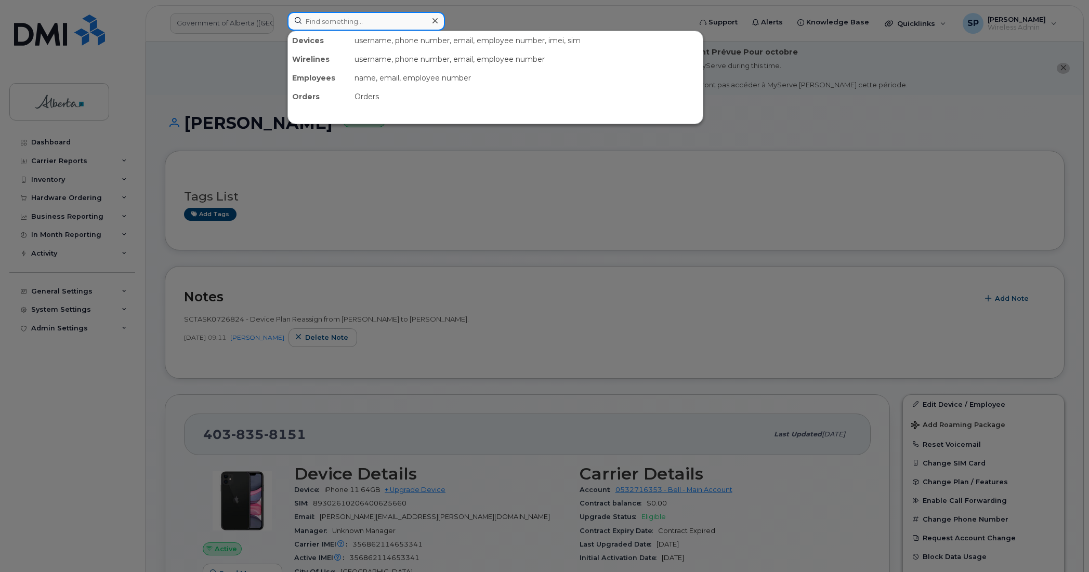
paste input "7809018047"
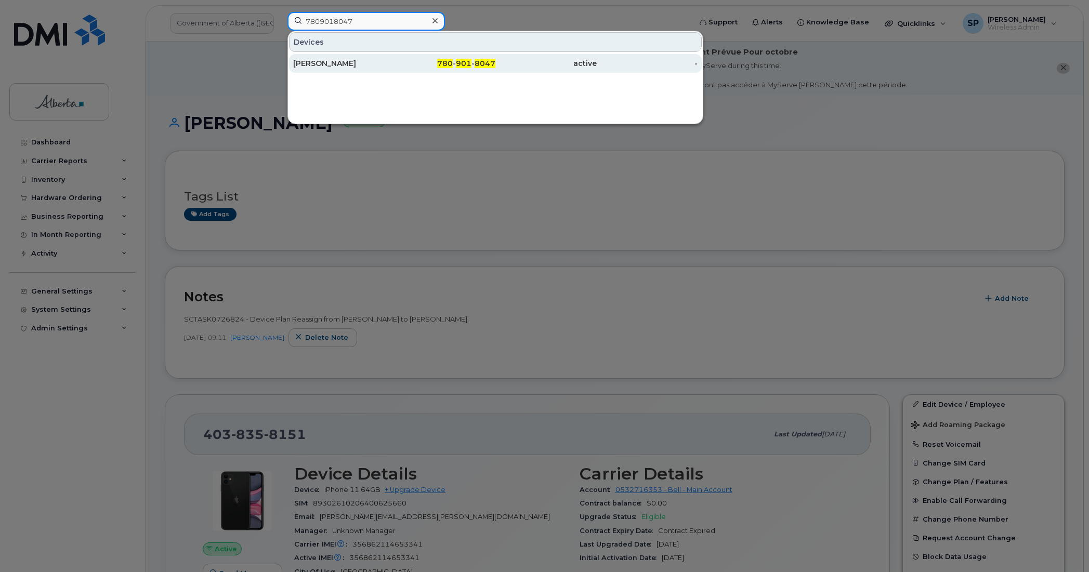
type input "7809018047"
click at [320, 68] on div "[PERSON_NAME]" at bounding box center [343, 63] width 101 height 10
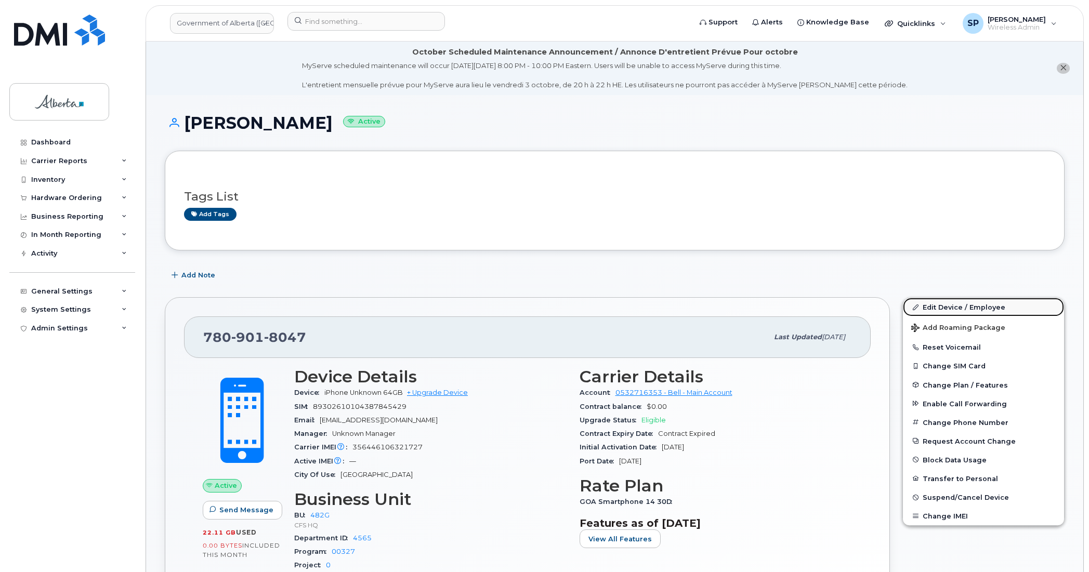
click at [978, 304] on link "Edit Device / Employee" at bounding box center [983, 307] width 161 height 19
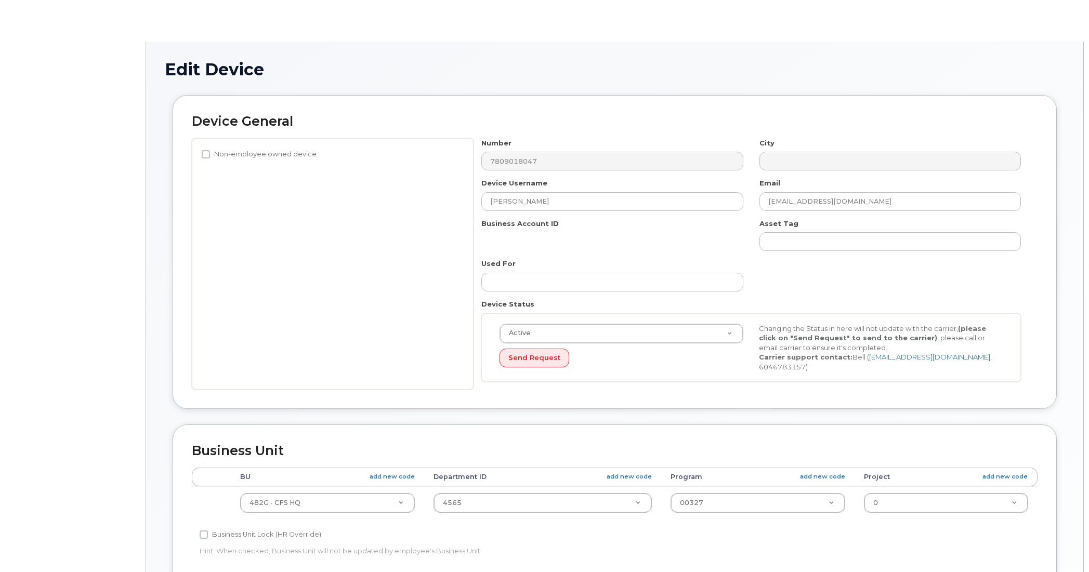
select select "4120337"
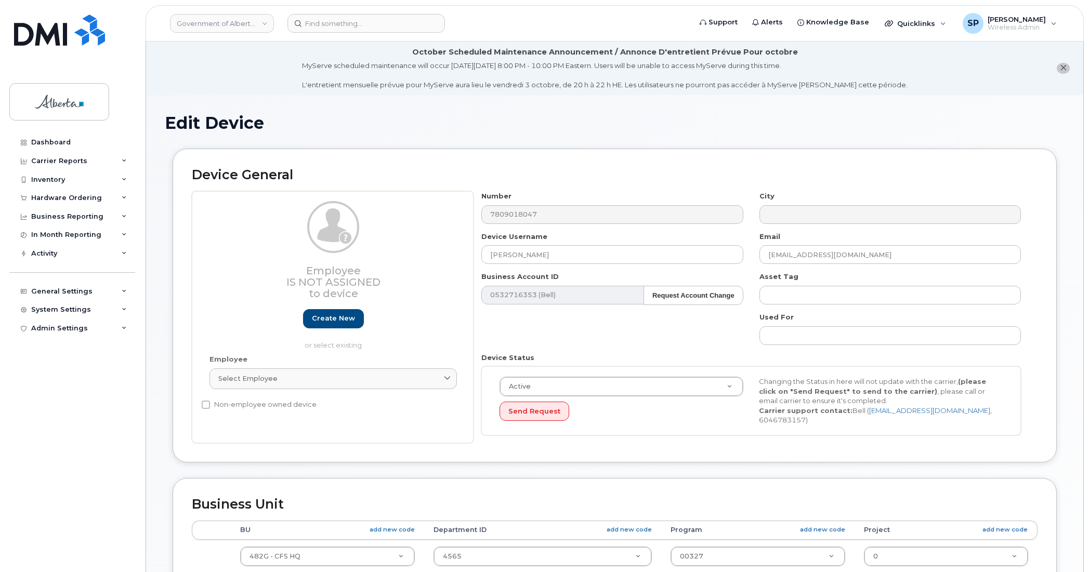
scroll to position [370, 0]
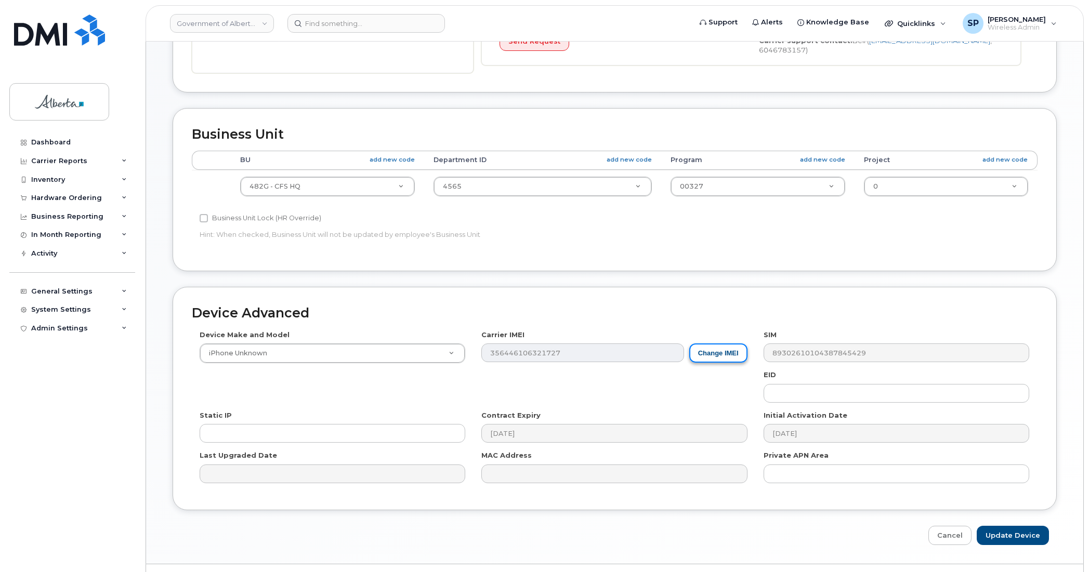
click at [736, 352] on button "Change IMEI" at bounding box center [718, 353] width 58 height 19
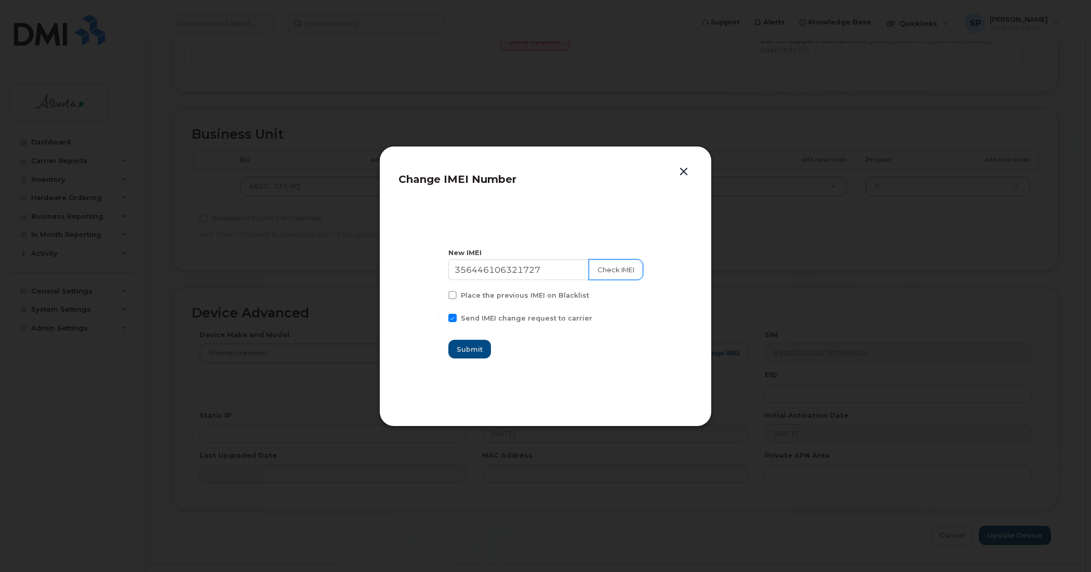
click at [612, 268] on button "Check IMEI" at bounding box center [616, 269] width 55 height 21
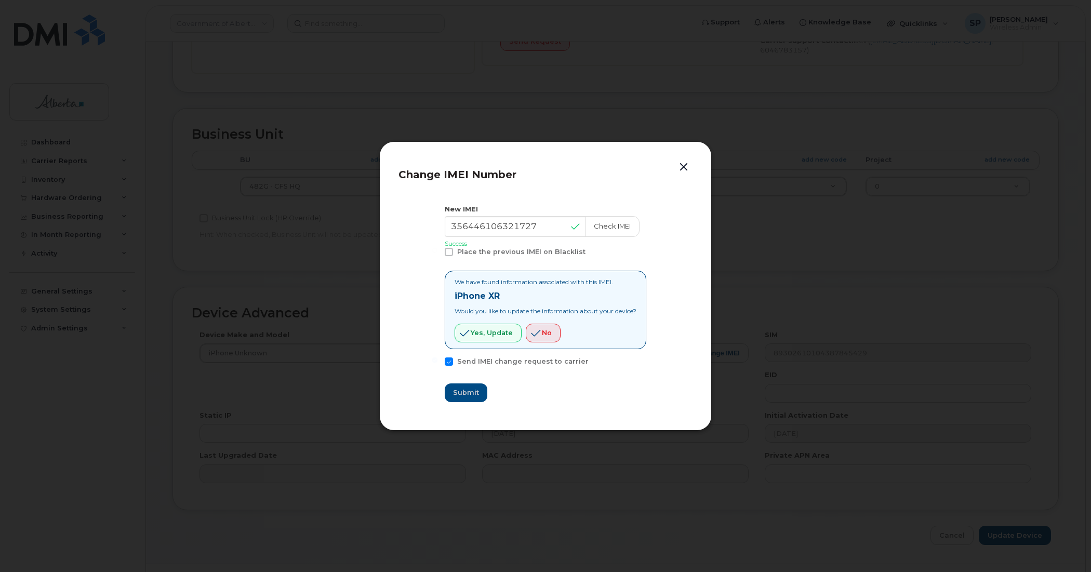
click at [686, 165] on button "button" at bounding box center [684, 167] width 16 height 15
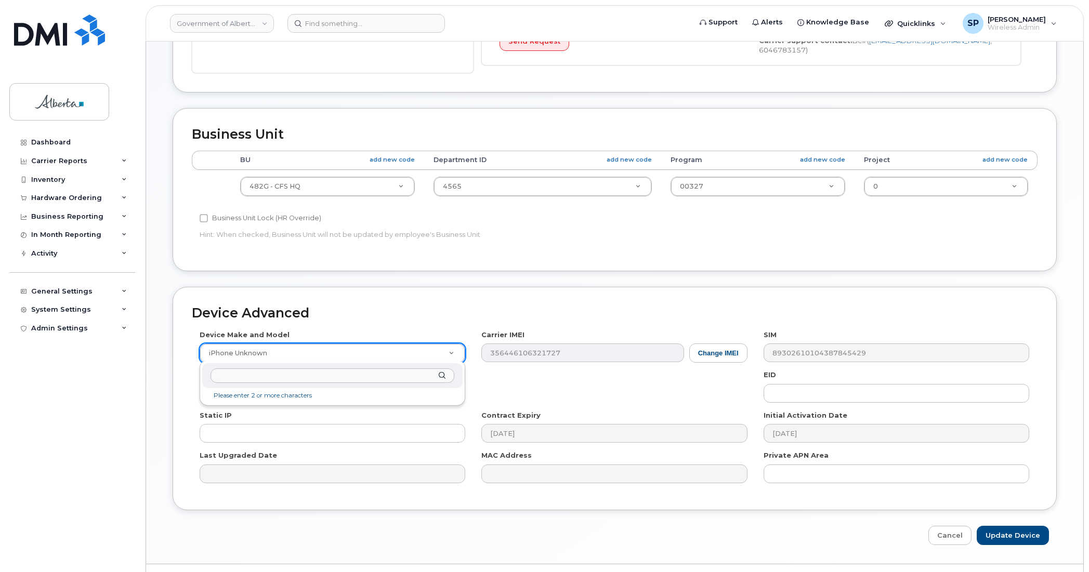
type input "i"
type input "Xr"
select select "2558"
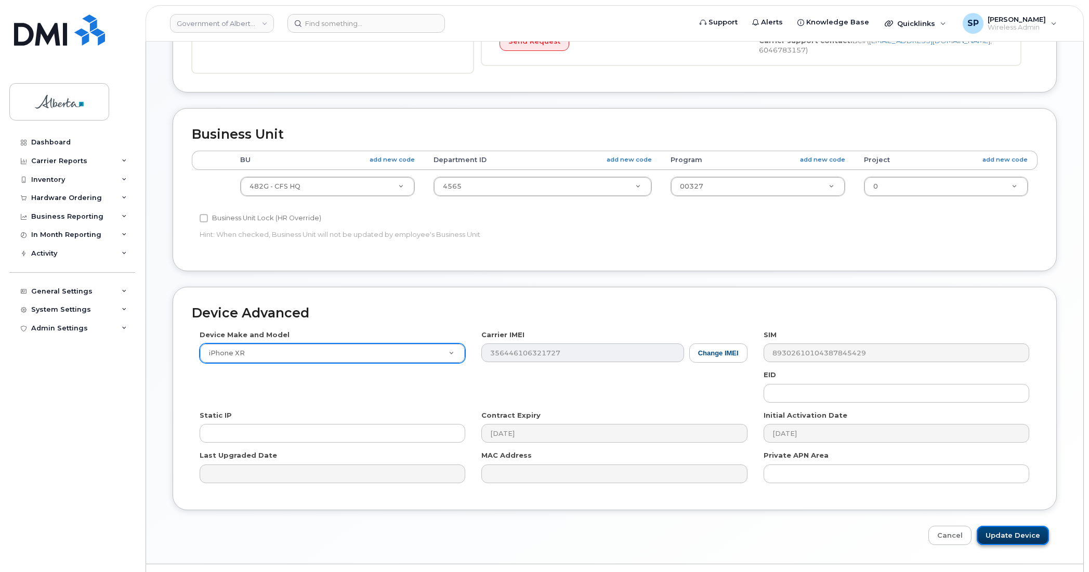
click at [1009, 531] on input "Update Device" at bounding box center [1013, 535] width 72 height 19
type input "Saving..."
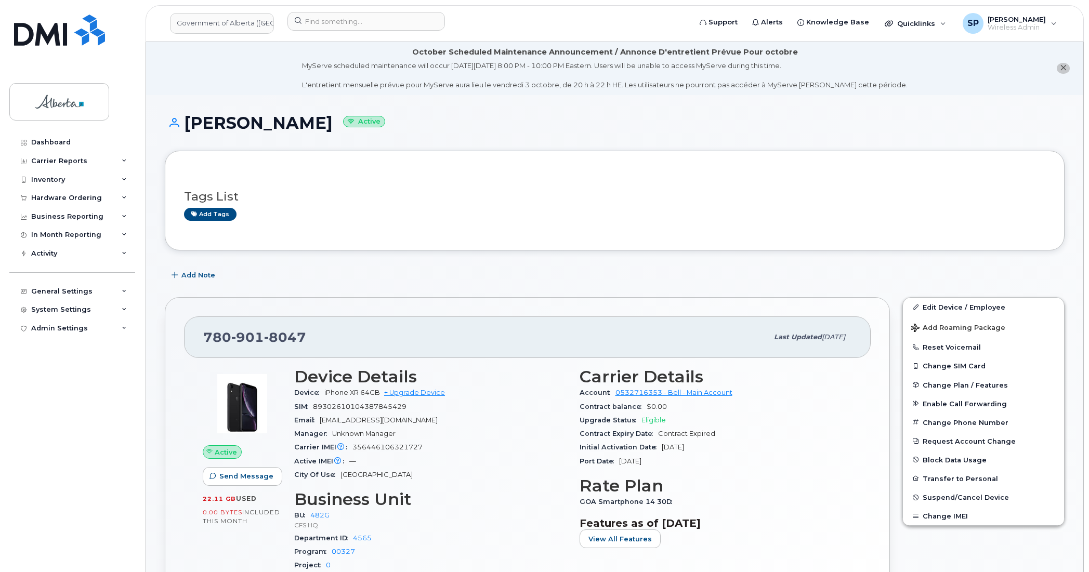
click at [21, 370] on div "Dashboard Carrier Reports Monthly Billing Data Daily Data Pooling Data Behavior…" at bounding box center [73, 345] width 128 height 424
click at [332, 17] on input at bounding box center [365, 21] width 157 height 19
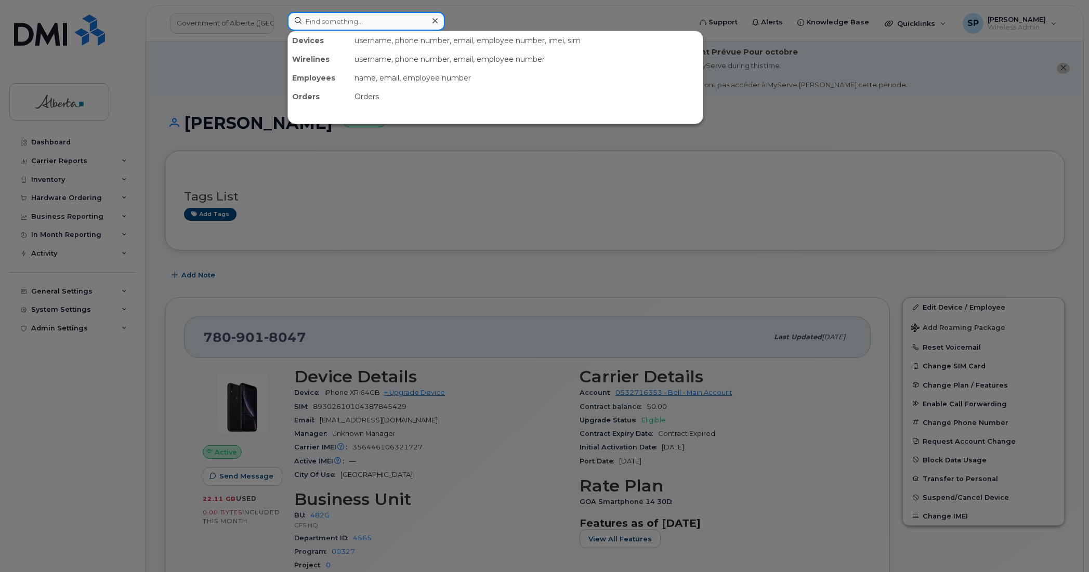
paste input "7802670564"
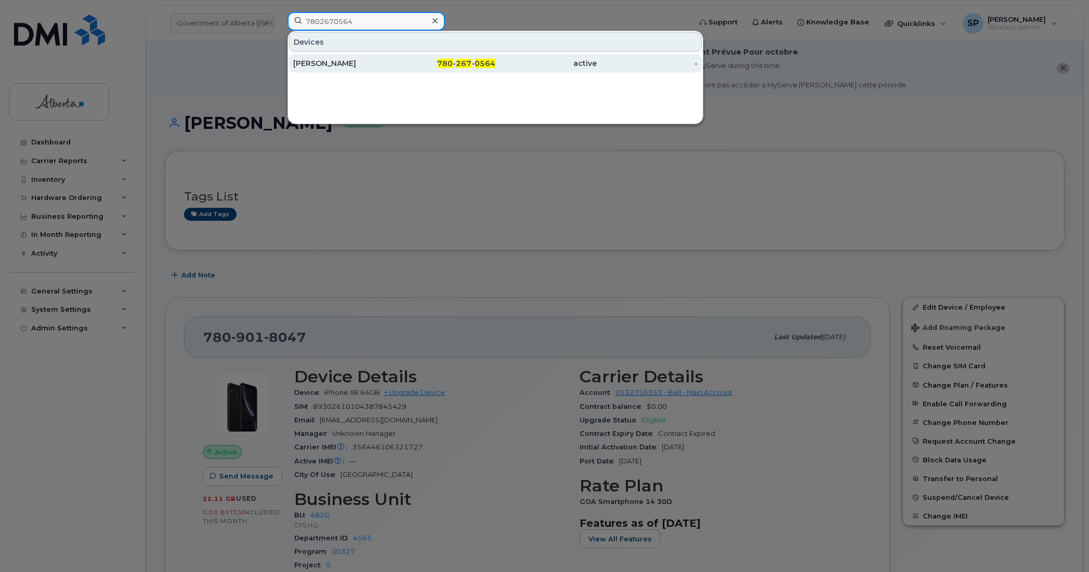
type input "7802670564"
click at [326, 61] on div "[PERSON_NAME]" at bounding box center [343, 63] width 101 height 10
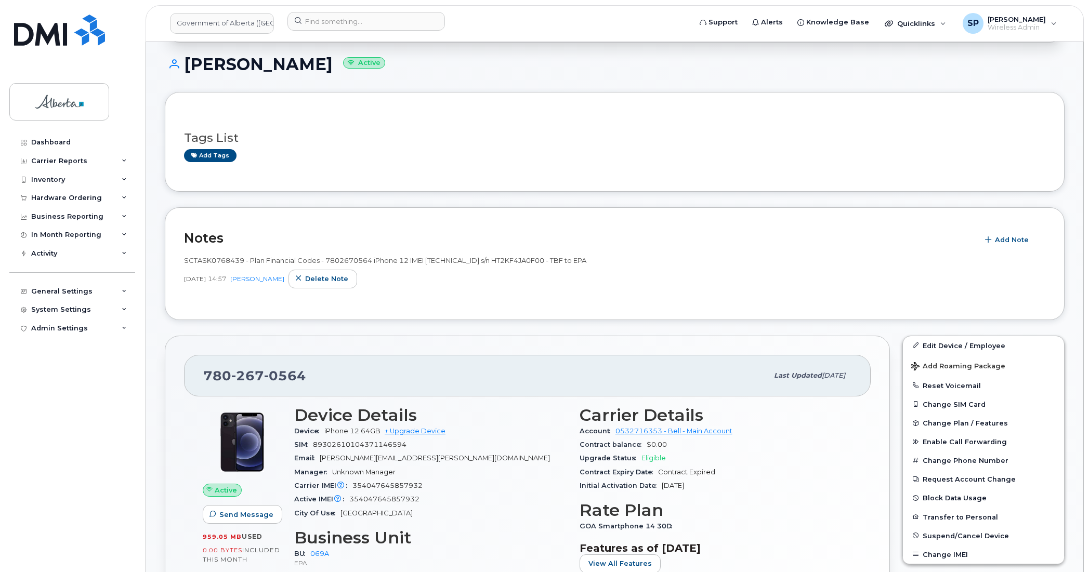
scroll to position [243, 0]
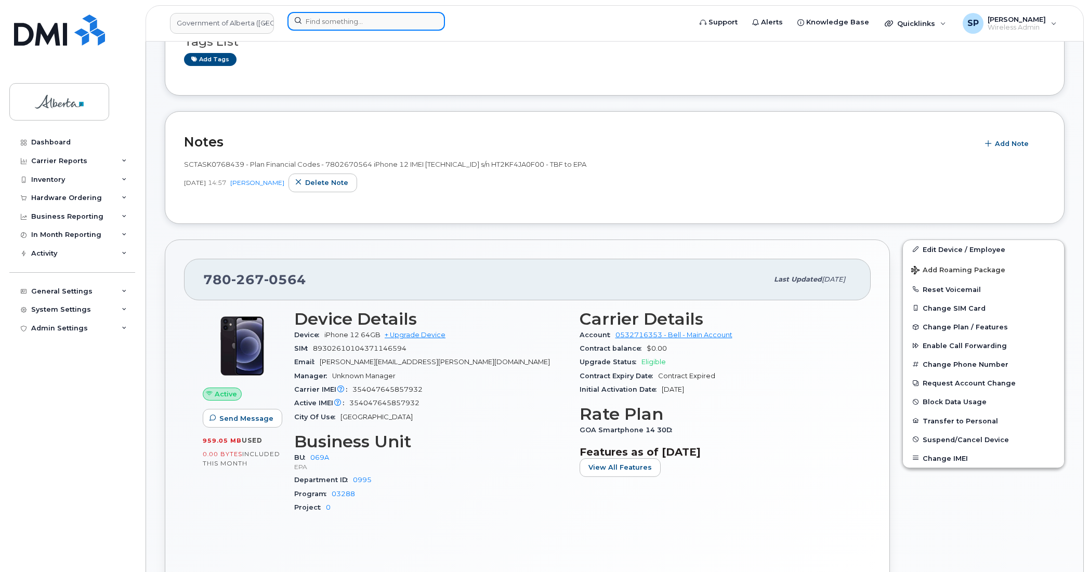
click at [347, 23] on input at bounding box center [365, 21] width 157 height 19
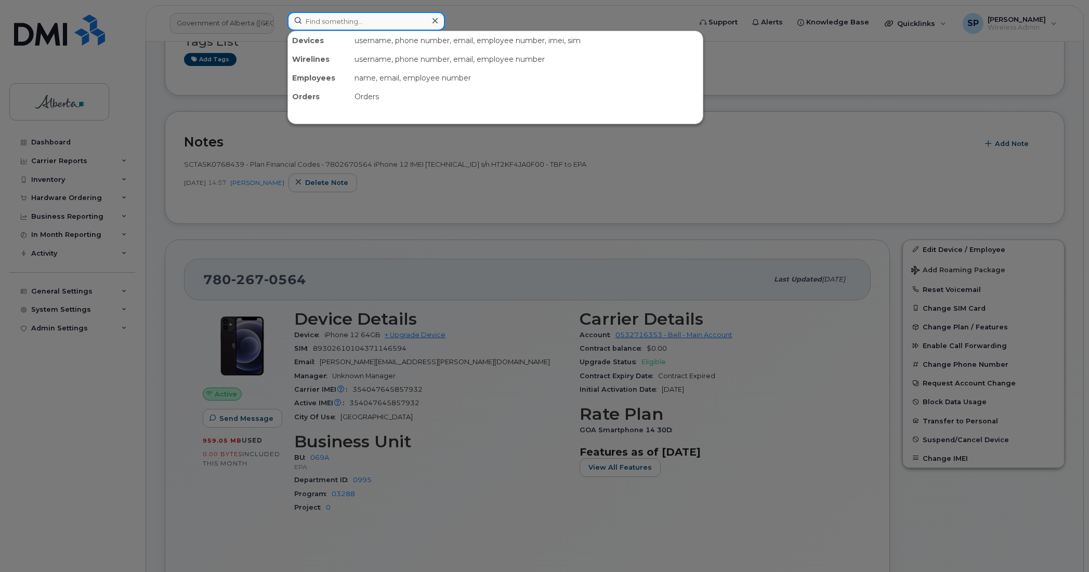
paste input "4034654128"
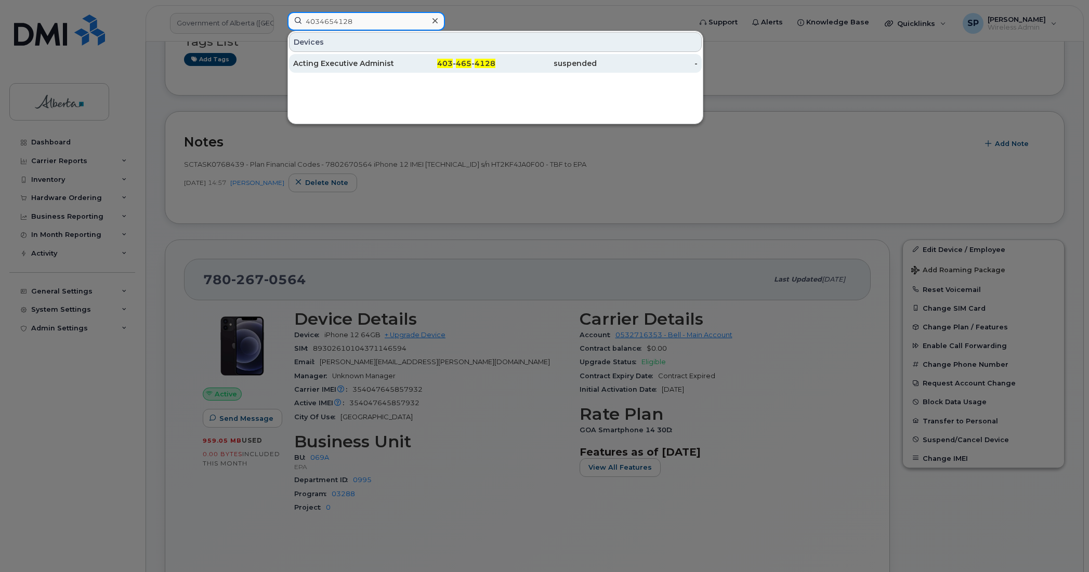
type input "4034654128"
click at [336, 64] on div "Acting Executive Administrator Vacant" at bounding box center [343, 63] width 101 height 10
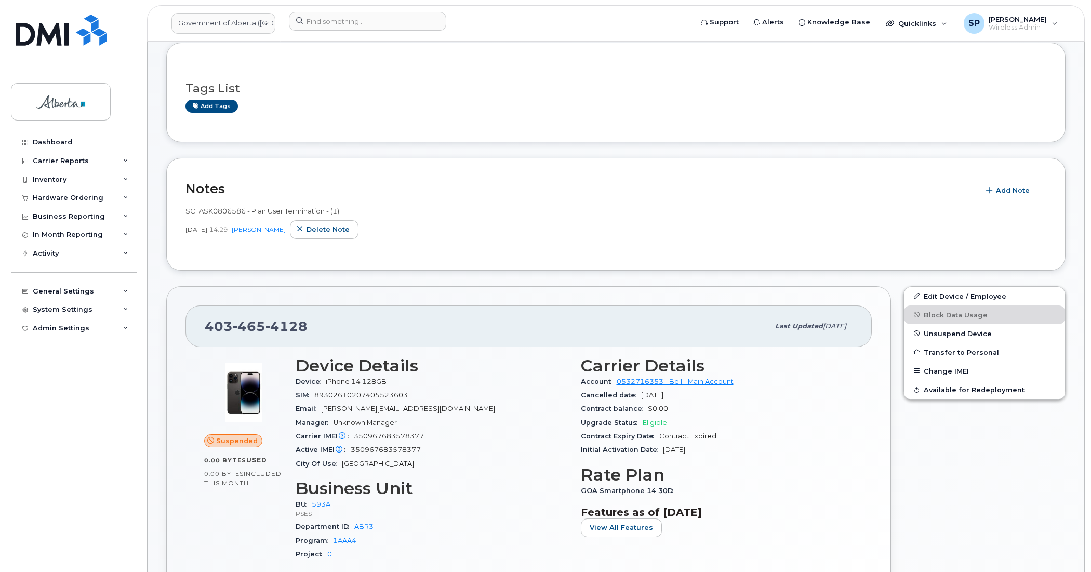
scroll to position [243, 0]
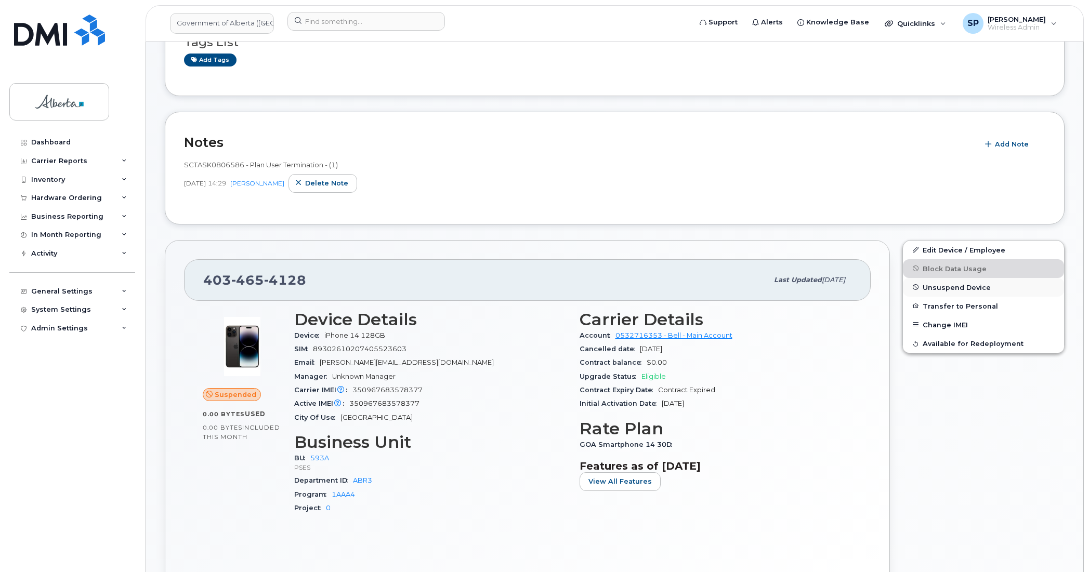
click at [956, 289] on span "Unsuspend Device" at bounding box center [957, 287] width 68 height 8
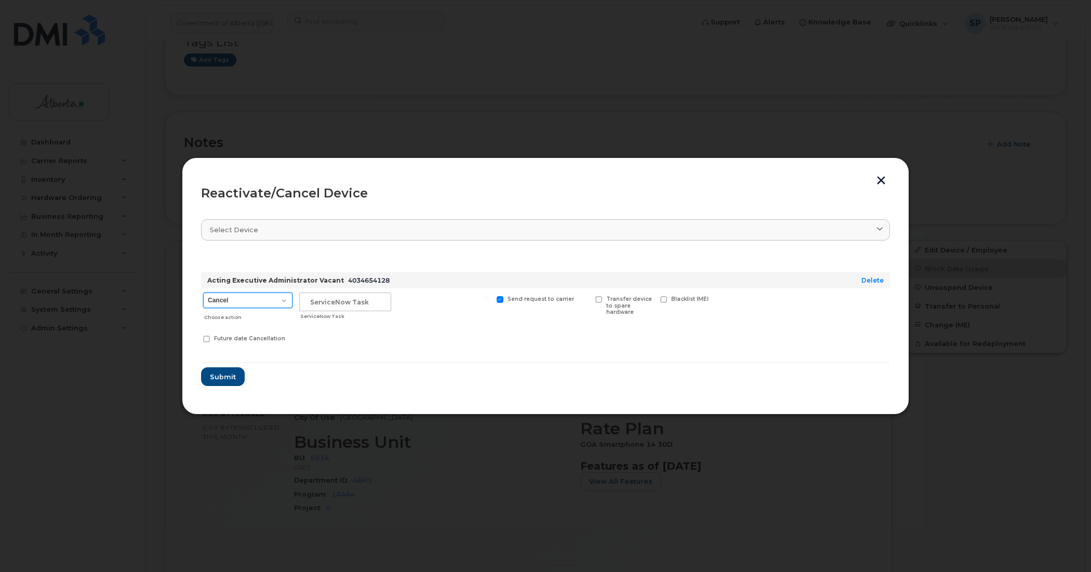
click at [235, 307] on select "Cancel Suspend - Extend Suspension Reactivate" at bounding box center [247, 301] width 89 height 16
select select "[object Object]"
click at [203, 293] on select "Cancel Suspend - Extend Suspension Reactivate" at bounding box center [247, 301] width 89 height 16
click at [331, 299] on input "text" at bounding box center [345, 302] width 92 height 19
paste input "SCTASK0859404"
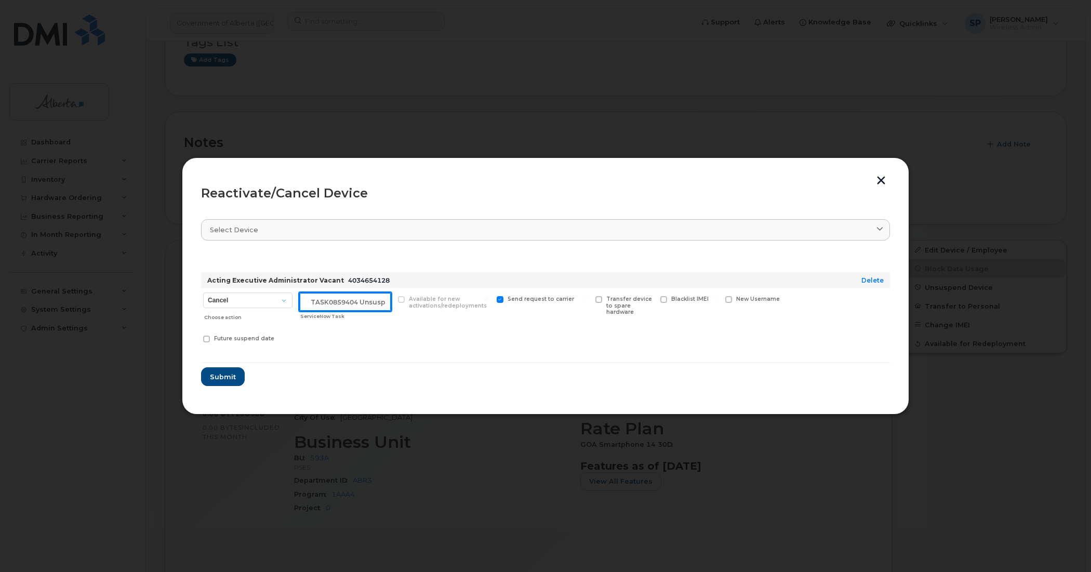
scroll to position [0, 17]
type input "SCTASK0859404 Unsuspend"
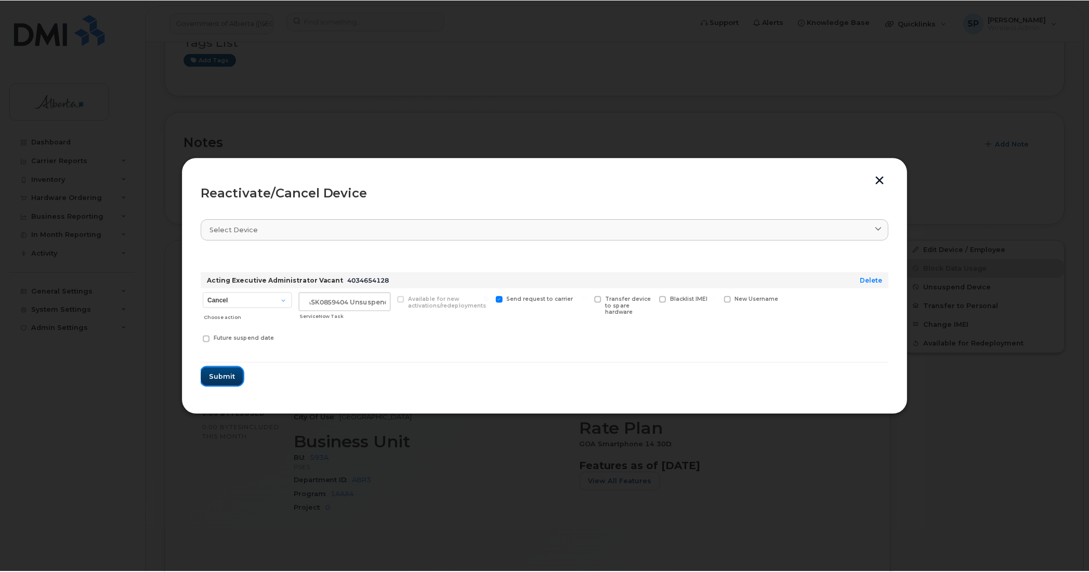
scroll to position [0, 0]
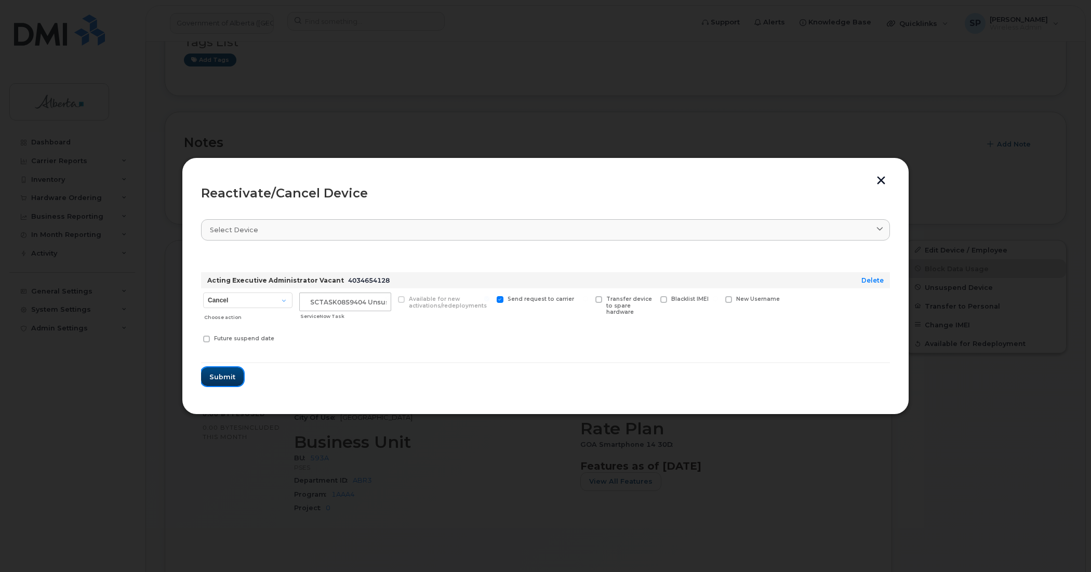
click at [222, 375] on span "Submit" at bounding box center [222, 377] width 26 height 10
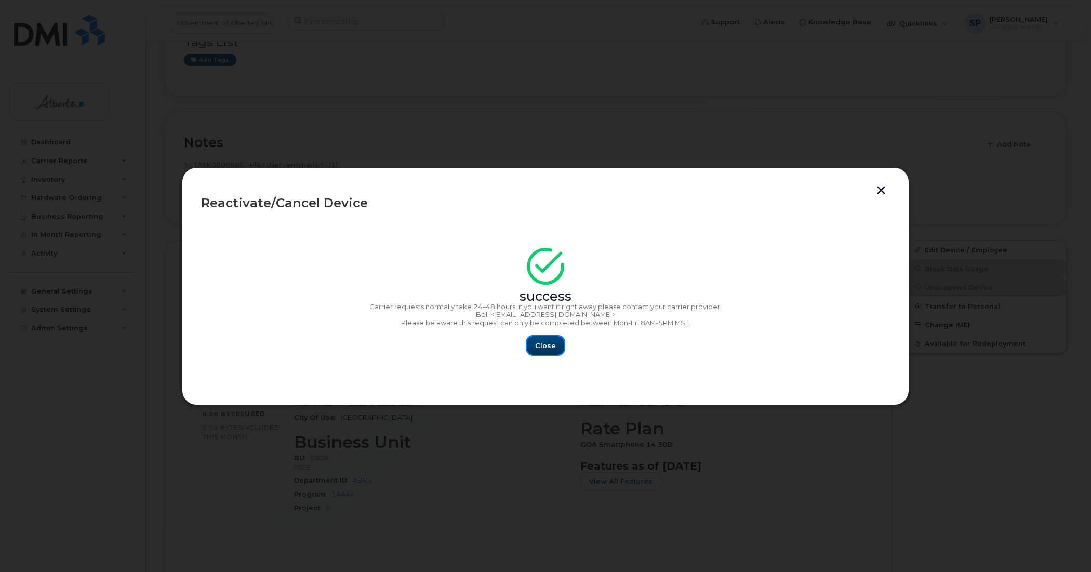
click at [557, 345] on button "Close" at bounding box center [545, 345] width 37 height 19
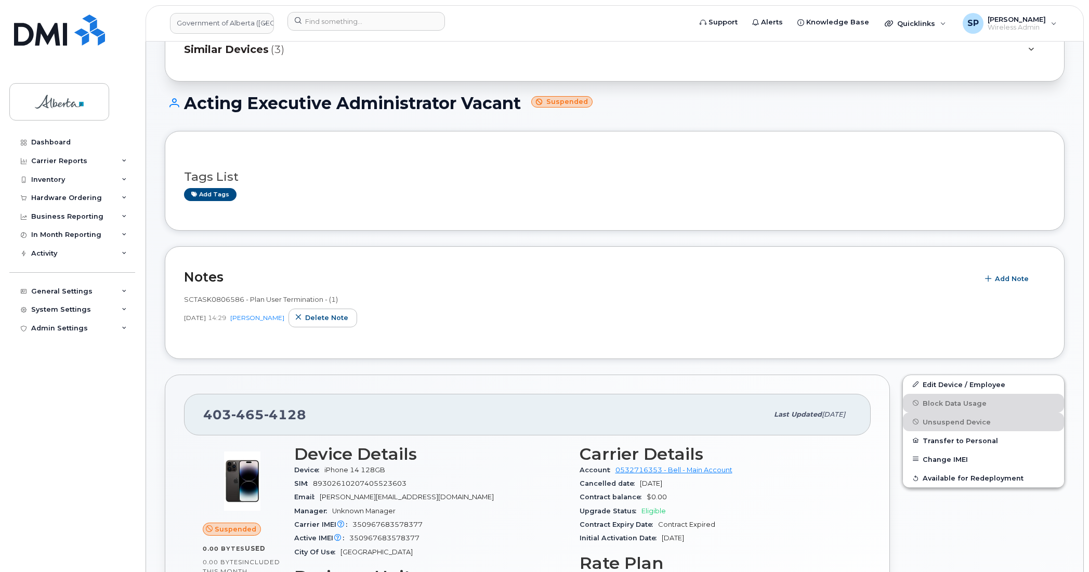
scroll to position [139, 0]
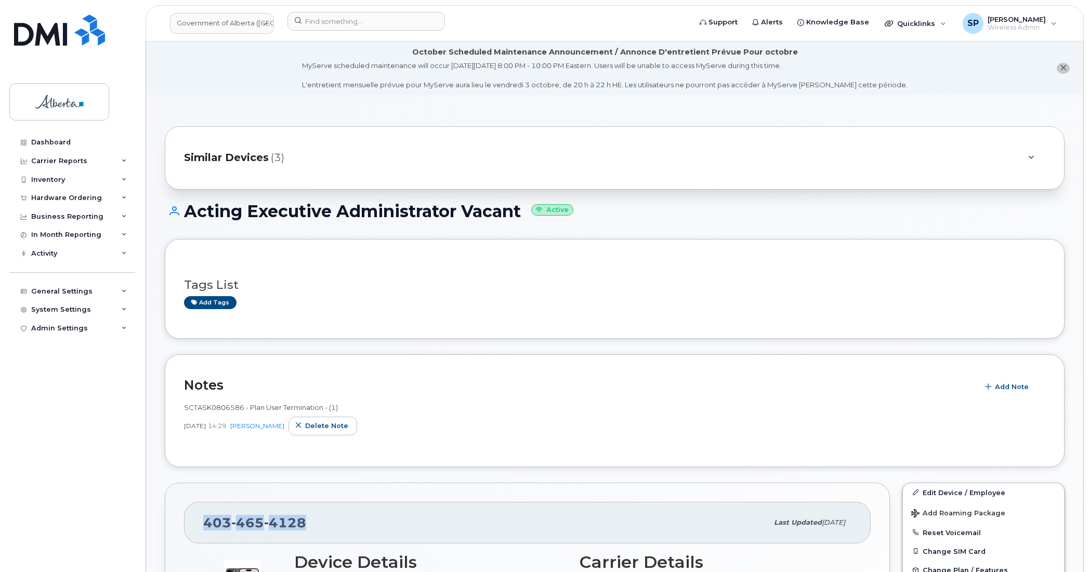
drag, startPoint x: 304, startPoint y: 525, endPoint x: 190, endPoint y: 518, distance: 114.1
click at [190, 518] on div "[PHONE_NUMBER] Last updated [DATE]" at bounding box center [527, 523] width 687 height 42
copy span "403 465 4128"
click at [933, 493] on link "Edit Device / Employee" at bounding box center [983, 492] width 161 height 19
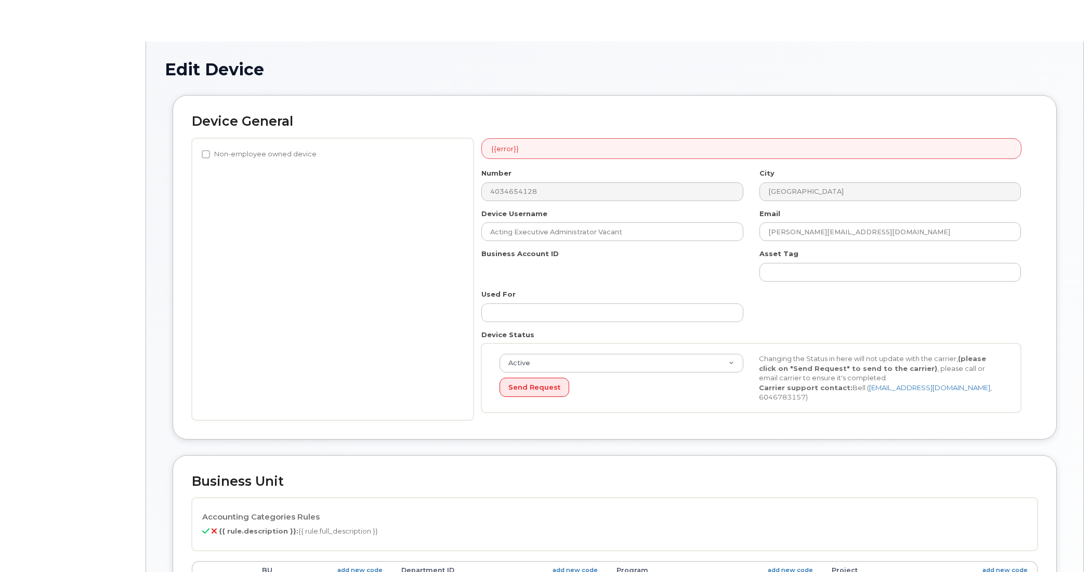
select select "4797682"
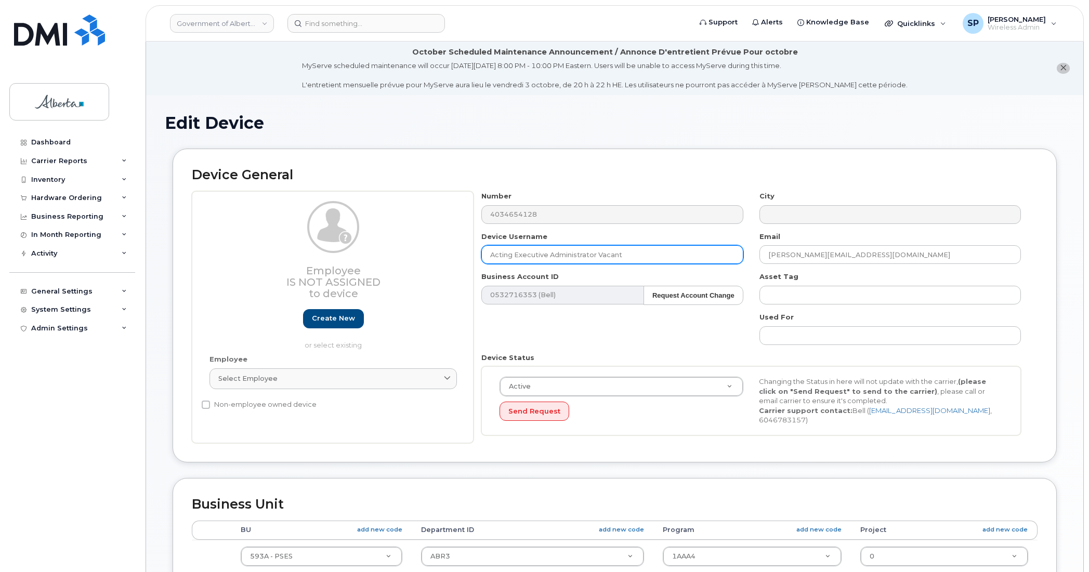
drag, startPoint x: 629, startPoint y: 255, endPoint x: 452, endPoint y: 247, distance: 176.9
click at [452, 247] on div "Employee Is not assigned to device Create new or select existing Employee Selec…" at bounding box center [615, 317] width 846 height 252
click at [589, 256] on input "Acting Executive Administrator Vacant" at bounding box center [611, 254] width 261 height 19
drag, startPoint x: 638, startPoint y: 251, endPoint x: 448, endPoint y: 256, distance: 190.3
click at [448, 256] on div "Employee Is not assigned to device Create new or select existing Employee Selec…" at bounding box center [615, 317] width 846 height 252
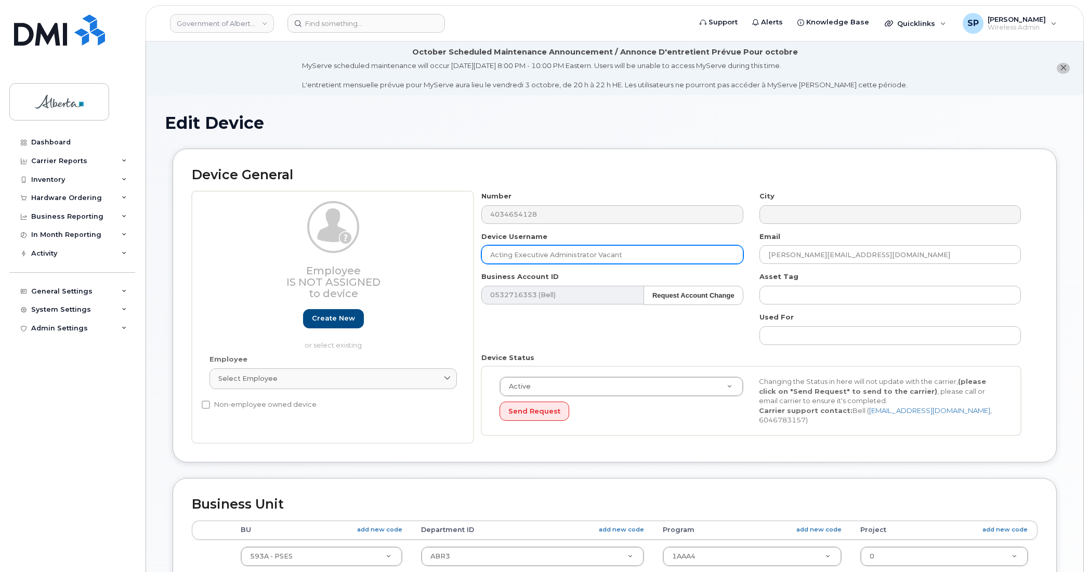
paste input "[PERSON_NAME]"
type input "[PERSON_NAME]"
drag, startPoint x: 814, startPoint y: 247, endPoint x: 698, endPoint y: 250, distance: 116.5
click at [698, 250] on div "Number 4034654128 City Device Username [PERSON_NAME] Email [PERSON_NAME][EMAIL_…" at bounding box center [751, 317] width 556 height 252
paste input "[PERSON_NAME].Ahson"
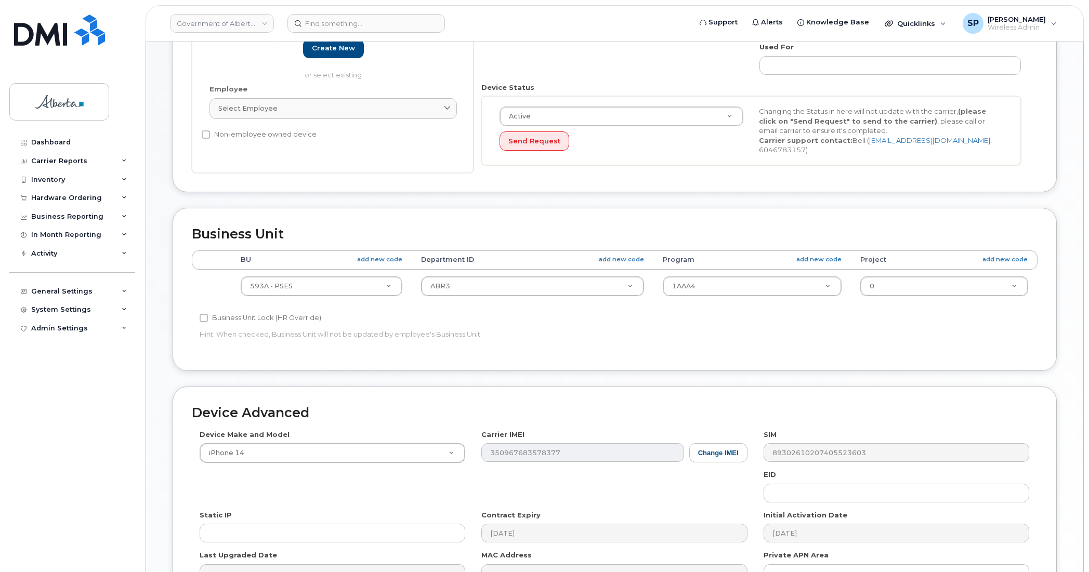
scroll to position [287, 0]
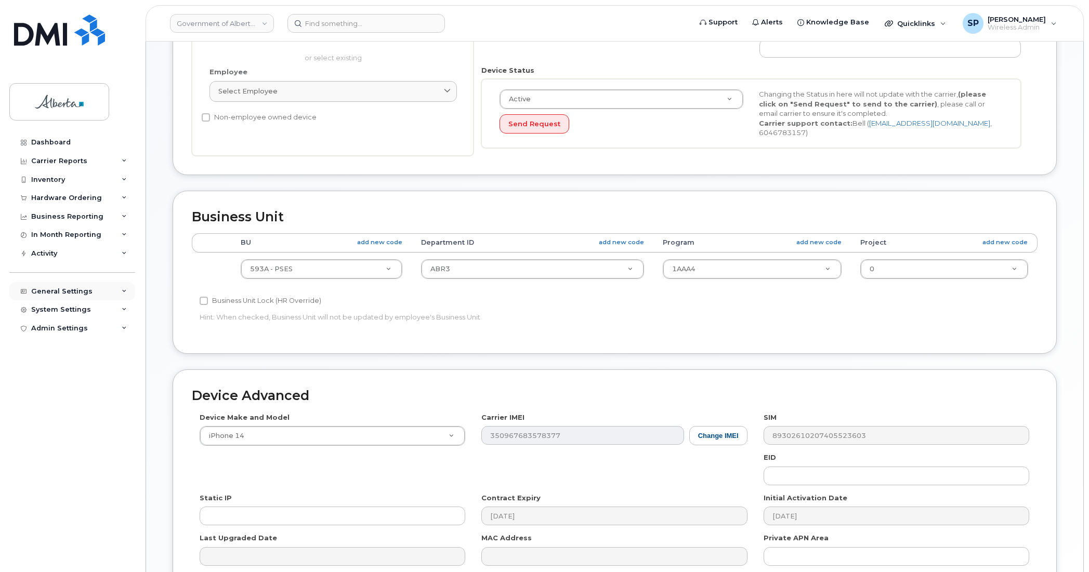
type input "[EMAIL_ADDRESS][DOMAIN_NAME]"
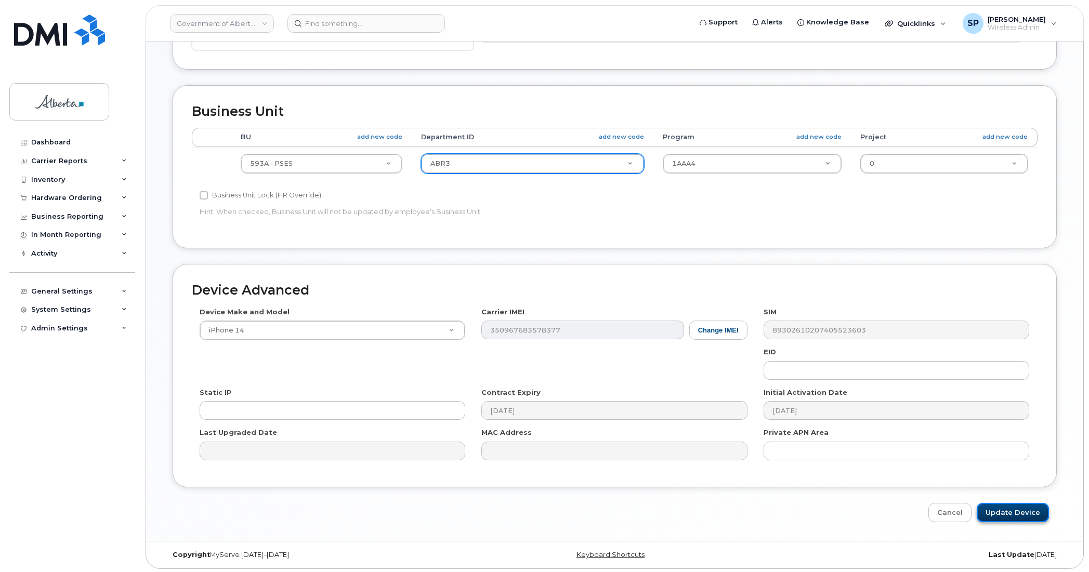
click at [1015, 503] on input "Update Device" at bounding box center [1013, 512] width 72 height 19
type input "Saving..."
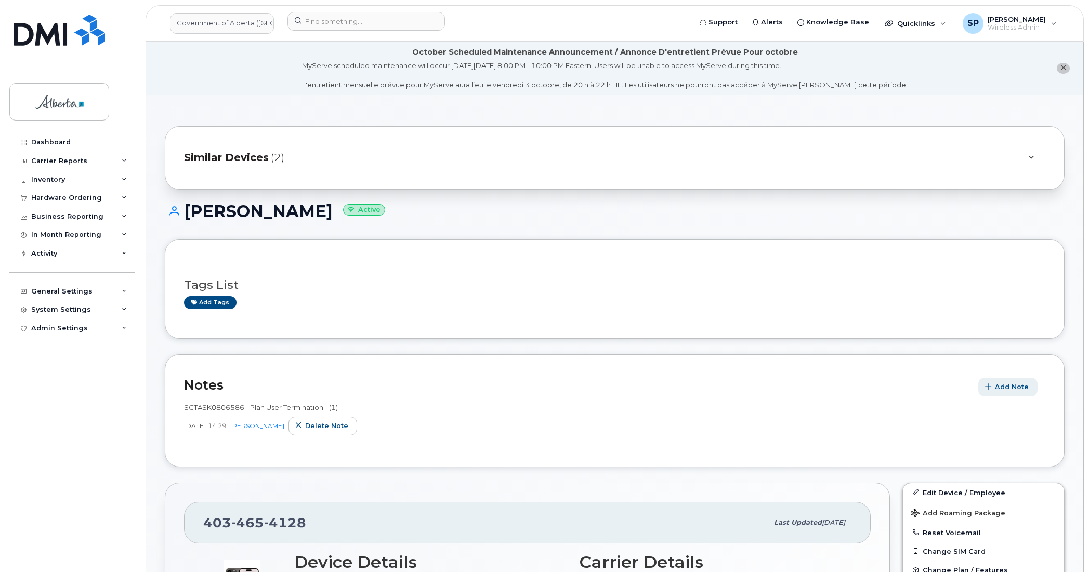
click at [1010, 388] on span "Add Note" at bounding box center [1012, 387] width 34 height 10
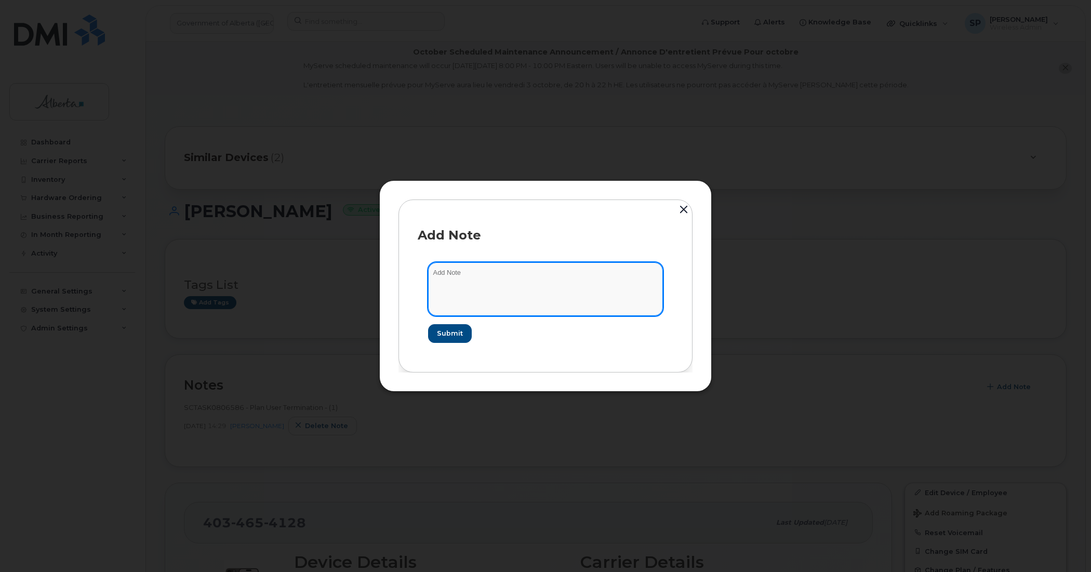
click at [486, 279] on textarea at bounding box center [545, 288] width 235 height 53
paste textarea "SCTASK0859404"
click at [555, 282] on textarea "SCTASK0859404" at bounding box center [545, 288] width 235 height 53
paste textarea "Device Plan Reassign - 4034654128 iPhone 14 IMEI [TECHNICAL_ID] s/n K2PGW7LTWJ …"
type textarea "SCTASK0859404 Device Plan Reassign - 4034654128 iPhone 14 IMEI [TECHNICAL_ID] s…"
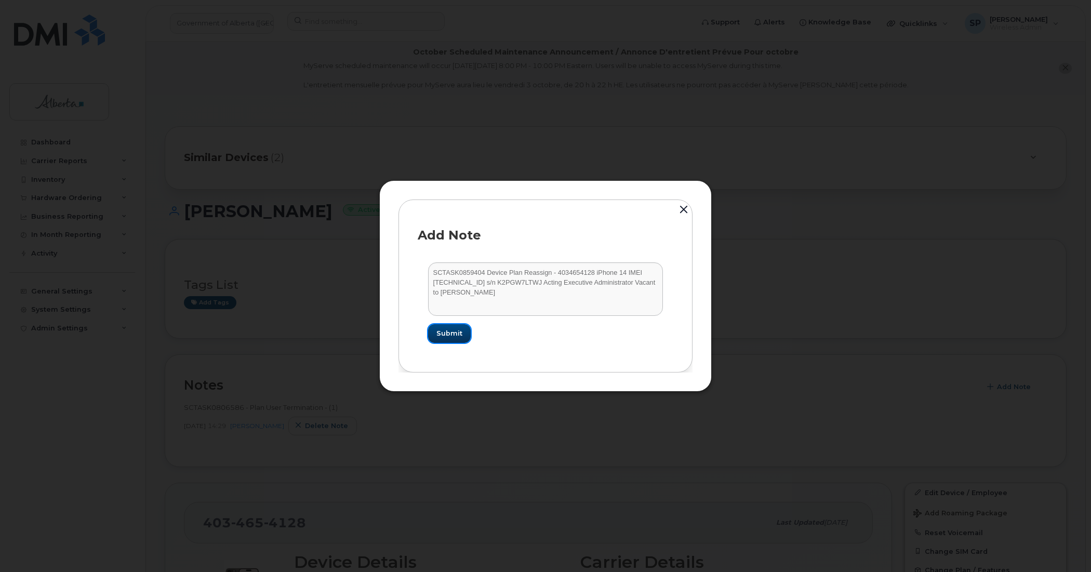
click at [449, 339] on button "Submit" at bounding box center [449, 333] width 43 height 19
